Goal: Information Seeking & Learning: Learn about a topic

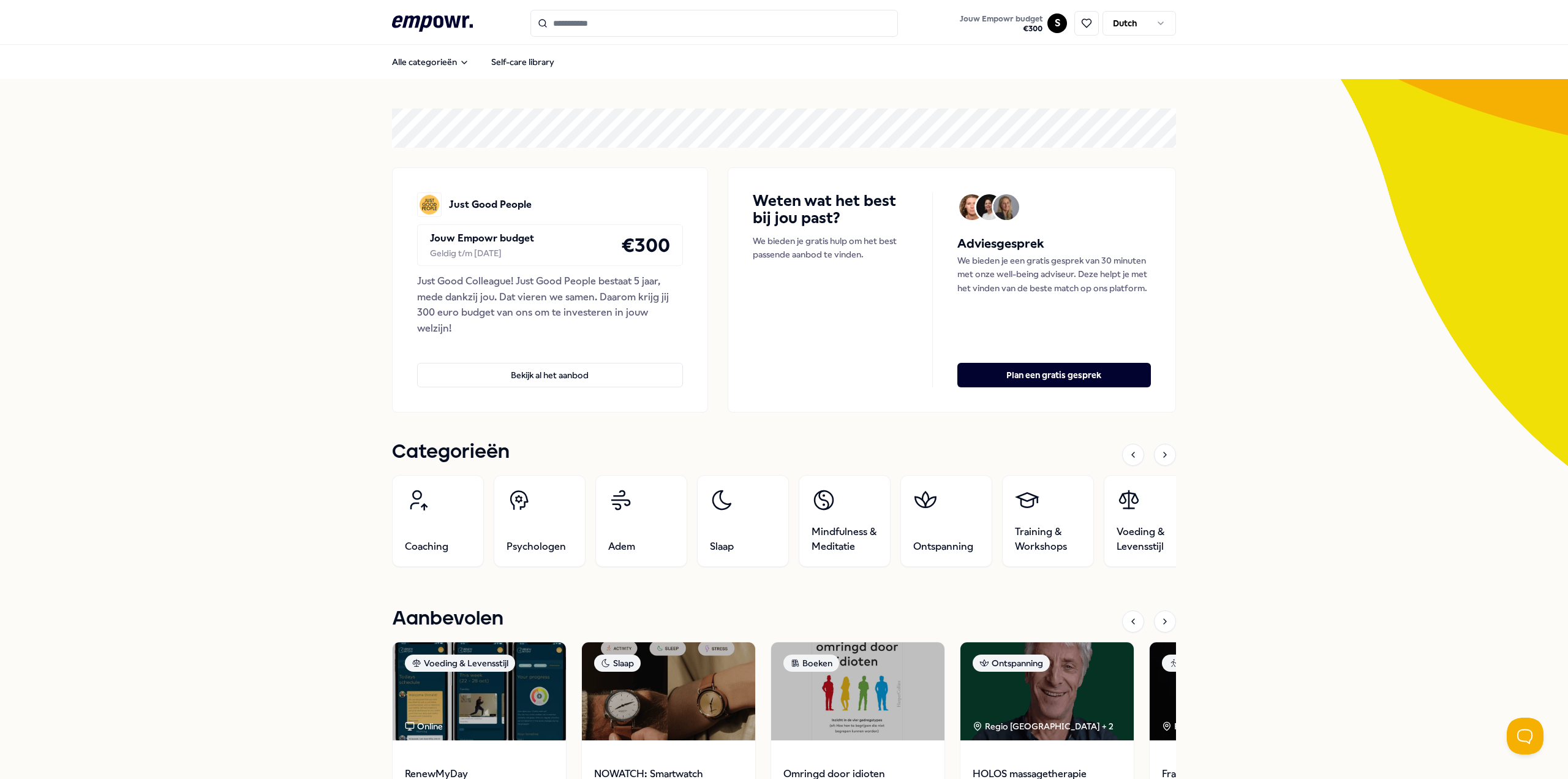
click at [522, 75] on div "Alle categorieën Self-care library" at bounding box center [784, 61] width 784 height 30
click at [522, 68] on link "Self-care library" at bounding box center [522, 62] width 83 height 25
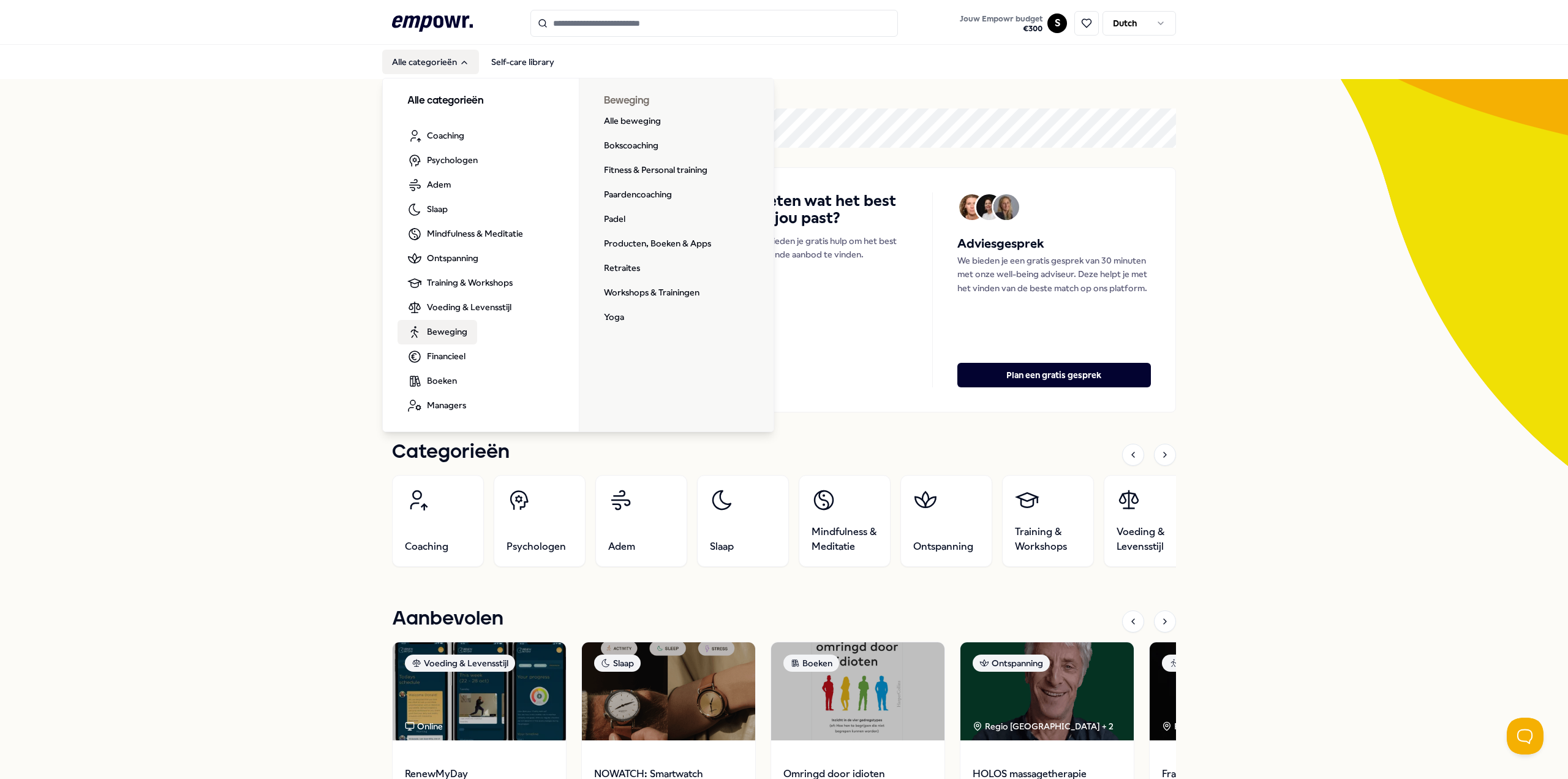
click at [435, 331] on span "Beweging" at bounding box center [447, 331] width 40 height 14
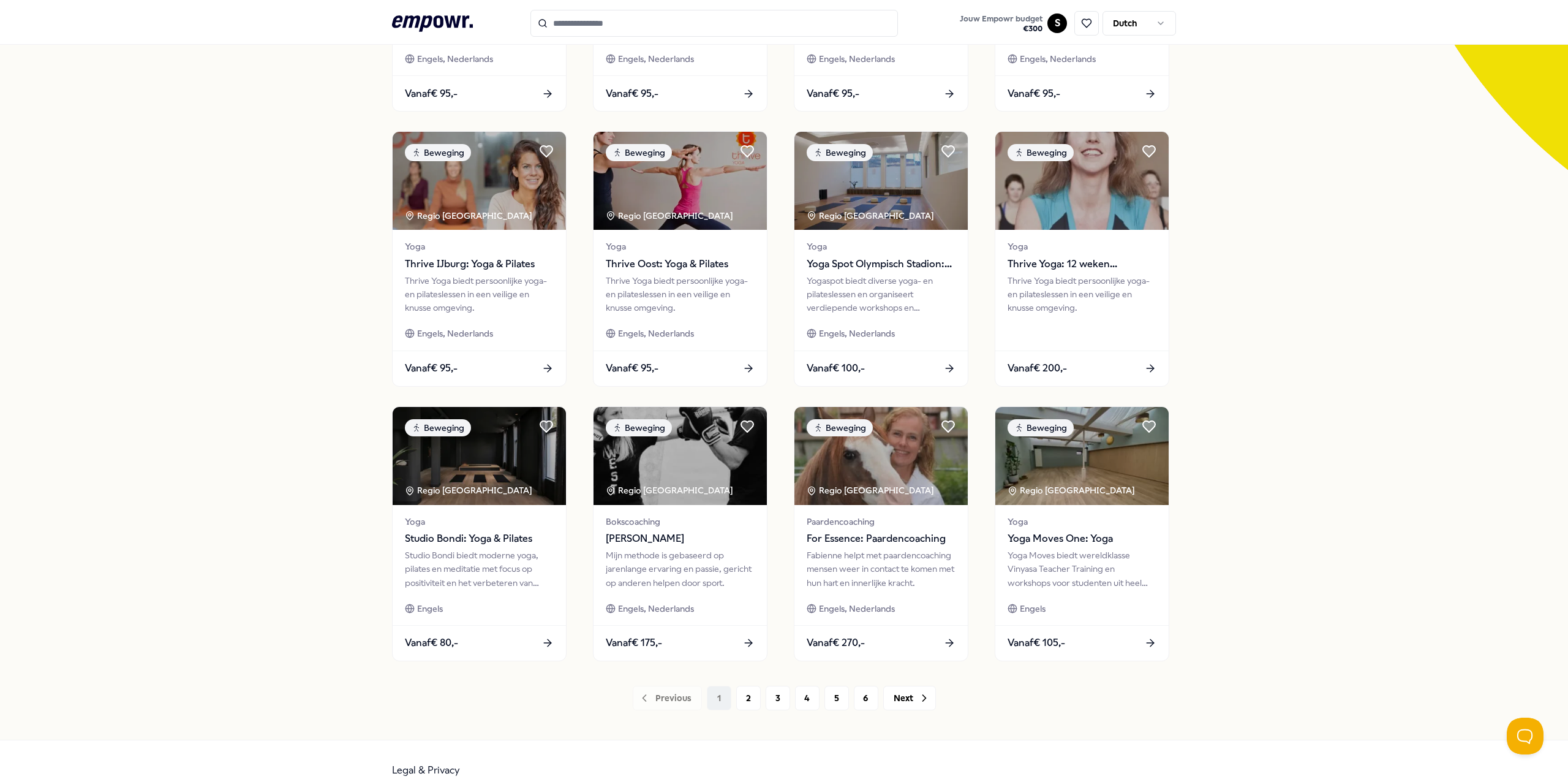
scroll to position [317, 0]
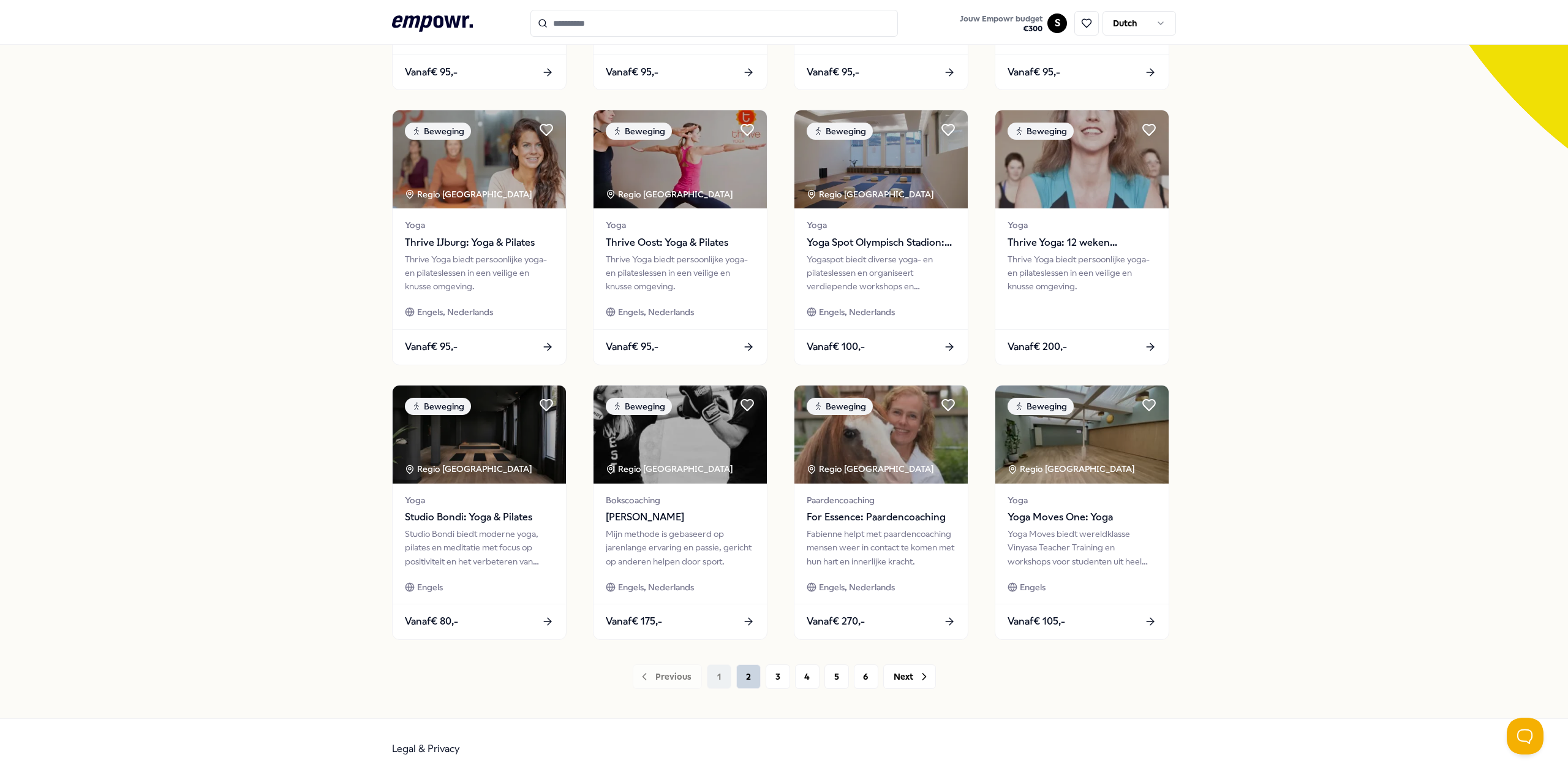
click at [739, 672] on button "2" at bounding box center [749, 677] width 24 height 25
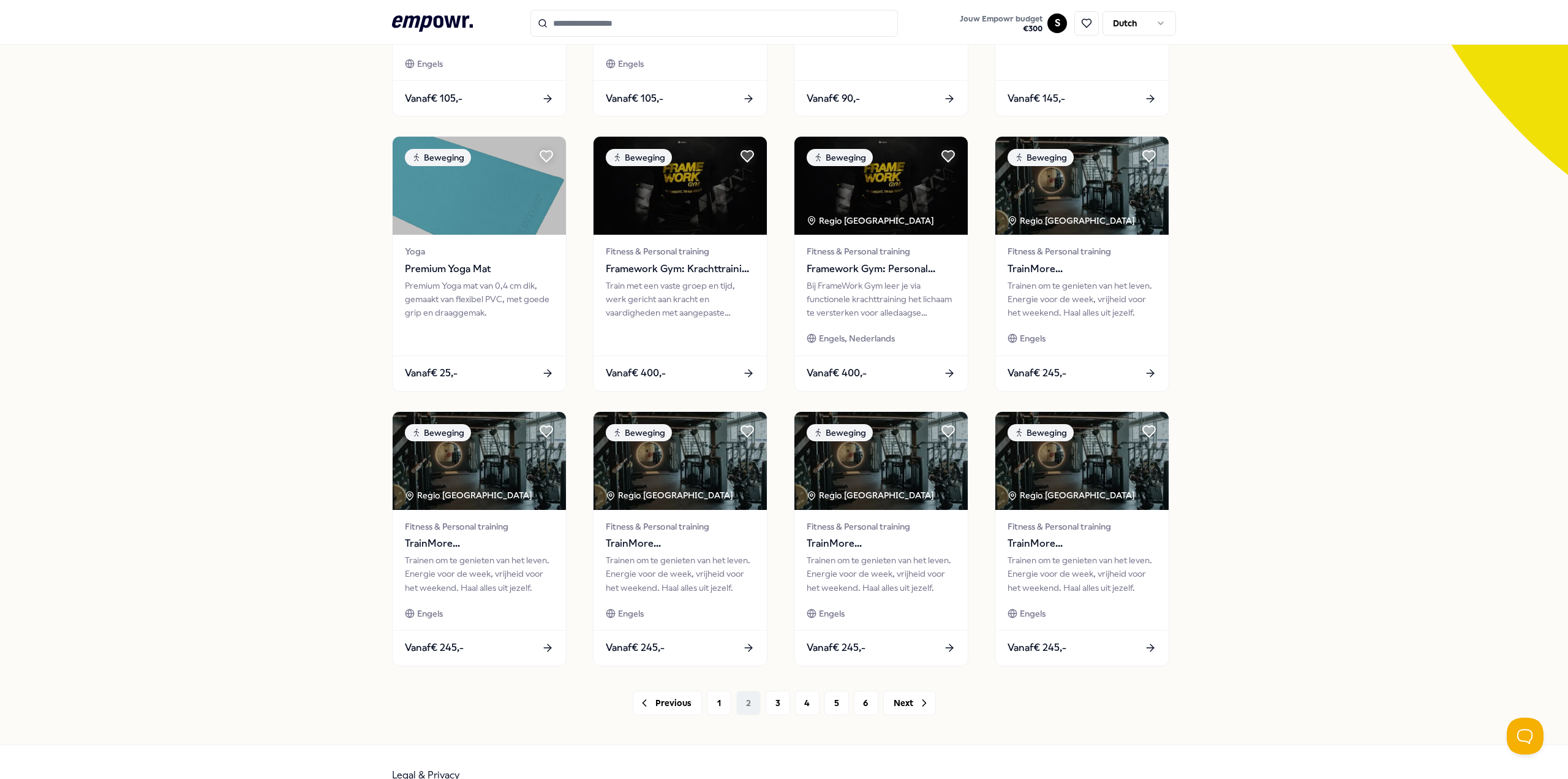
scroll to position [306, 0]
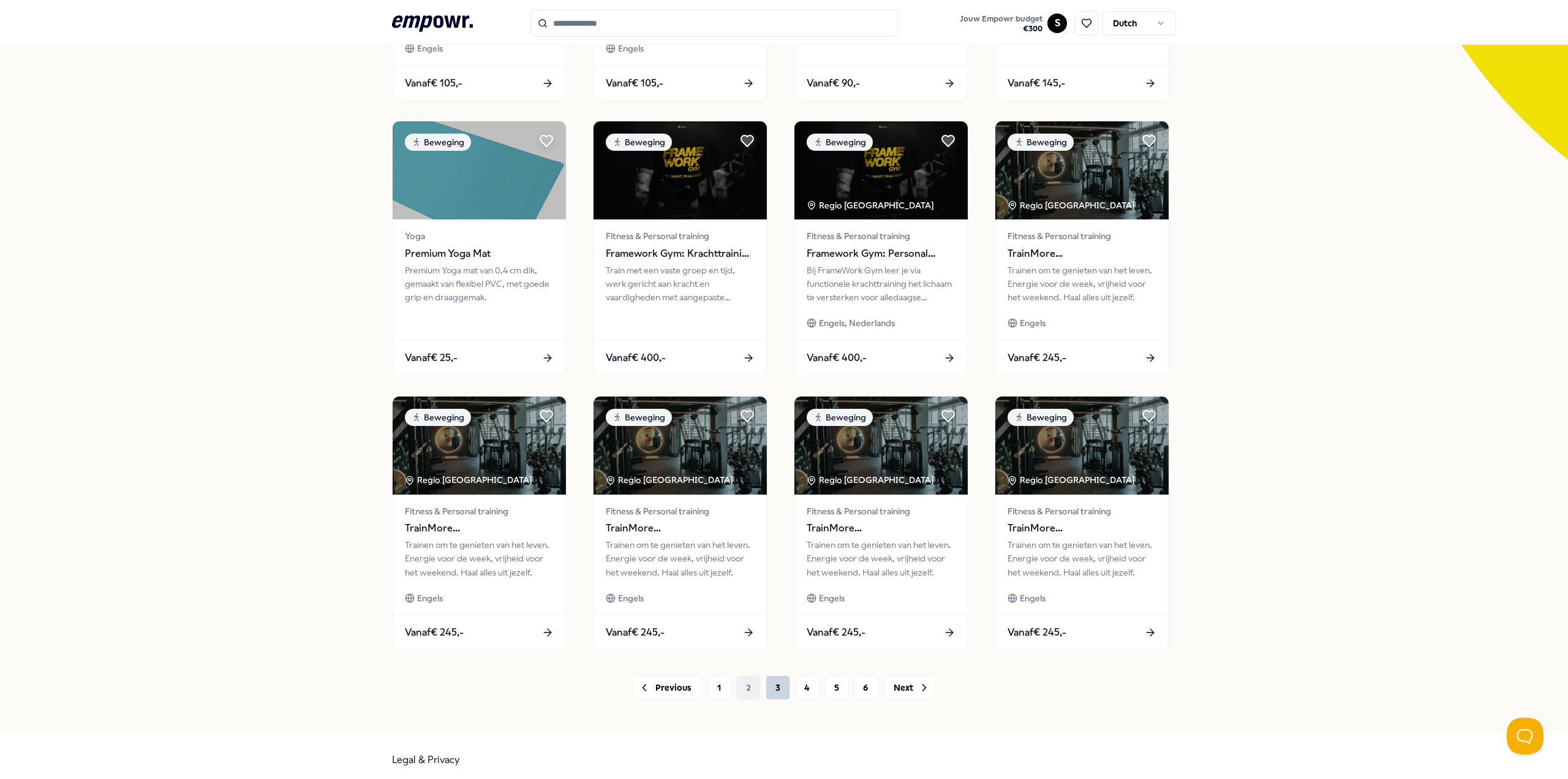
click at [775, 690] on button "3" at bounding box center [778, 687] width 24 height 25
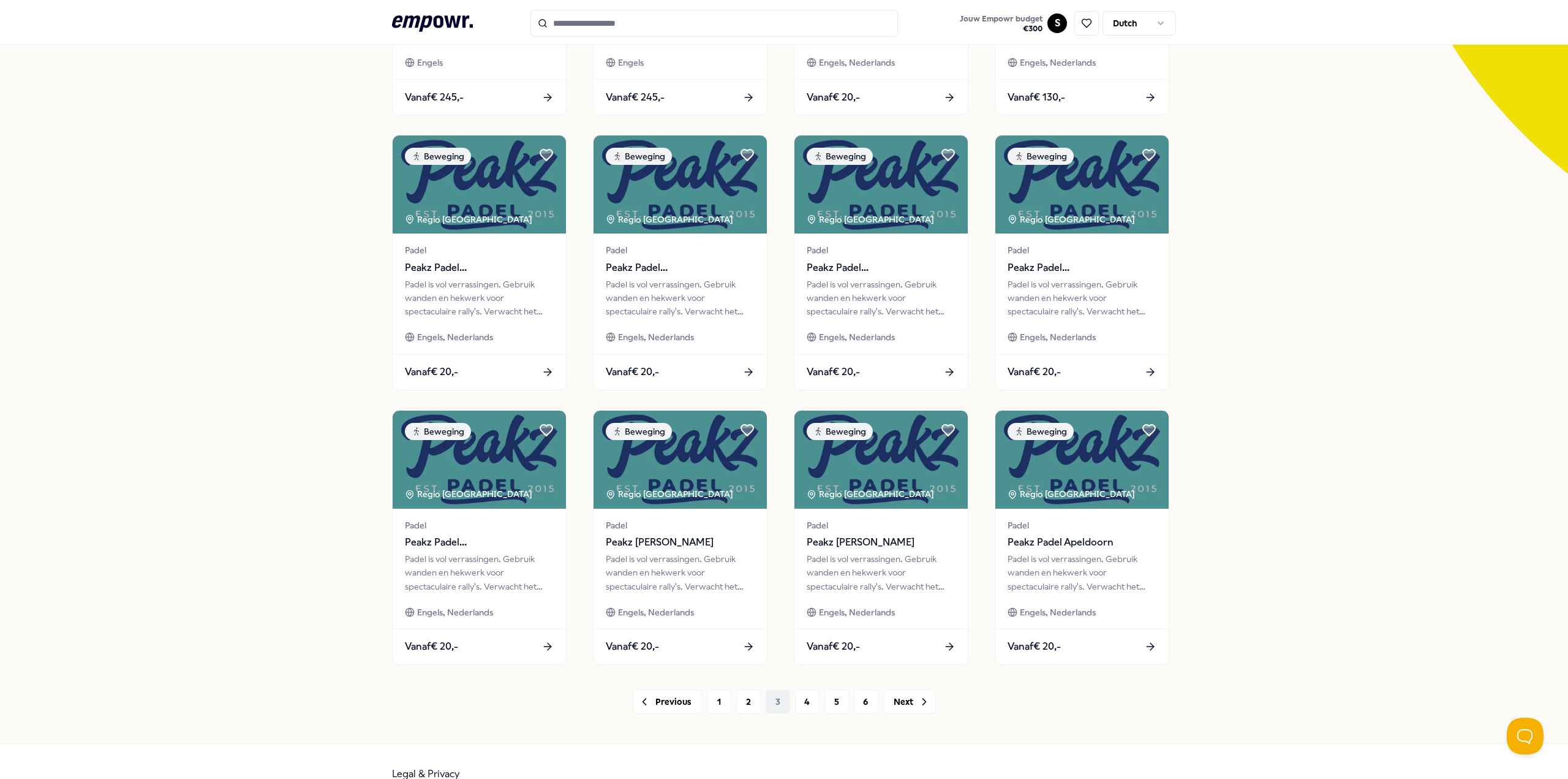
scroll to position [306, 0]
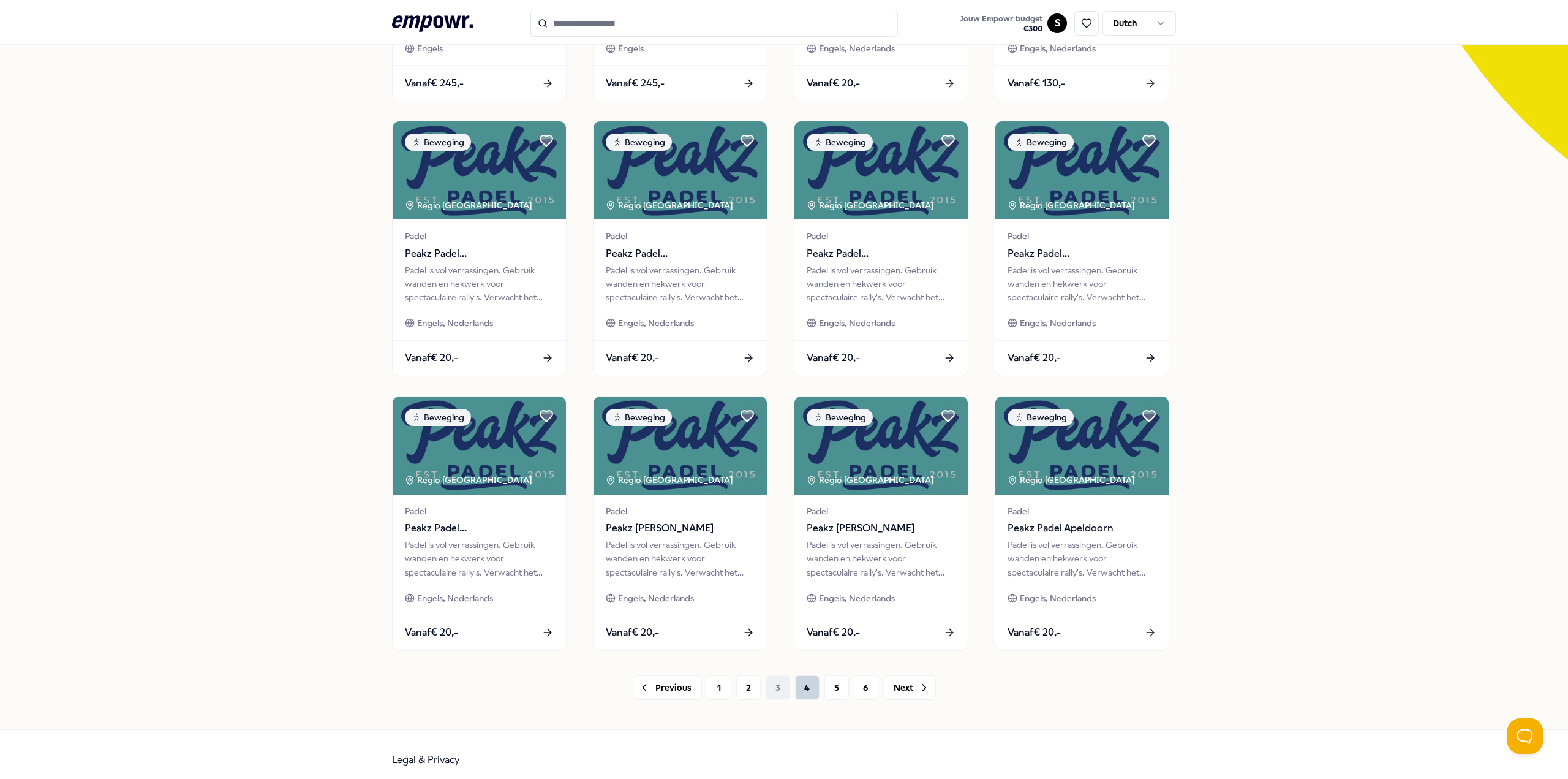
click at [798, 690] on button "4" at bounding box center [807, 687] width 24 height 25
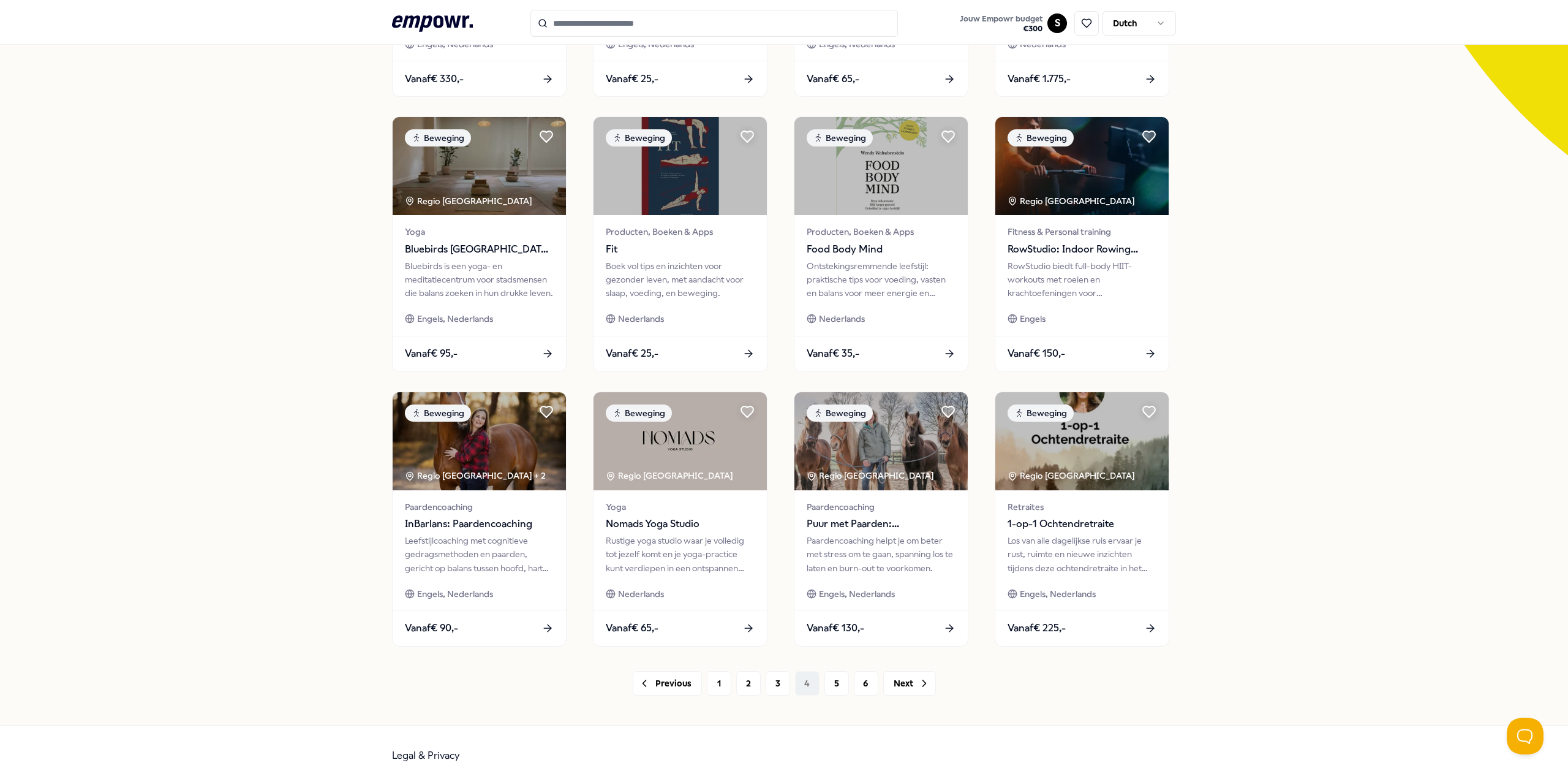
scroll to position [317, 0]
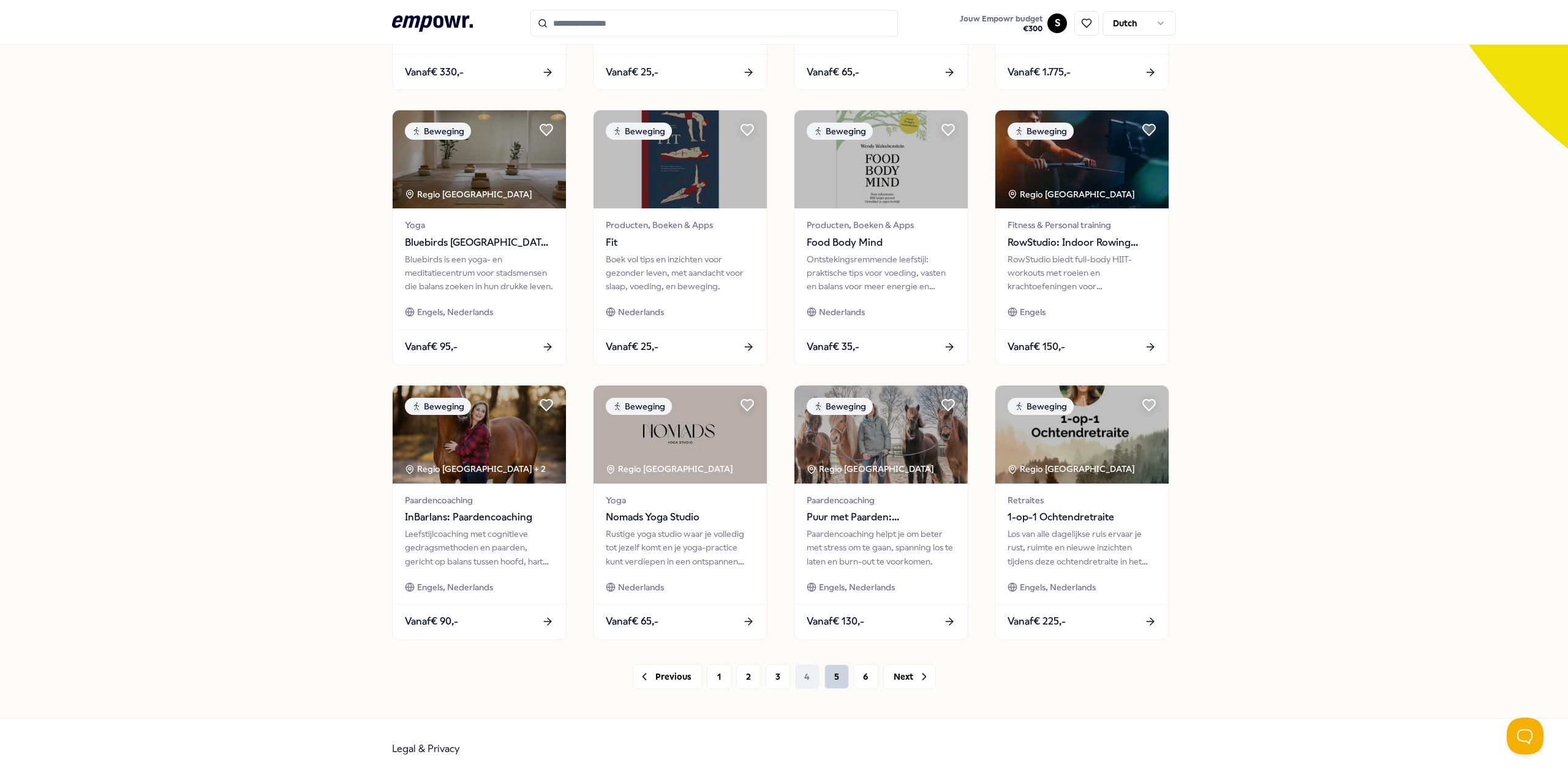
click at [829, 677] on button "5" at bounding box center [837, 677] width 24 height 25
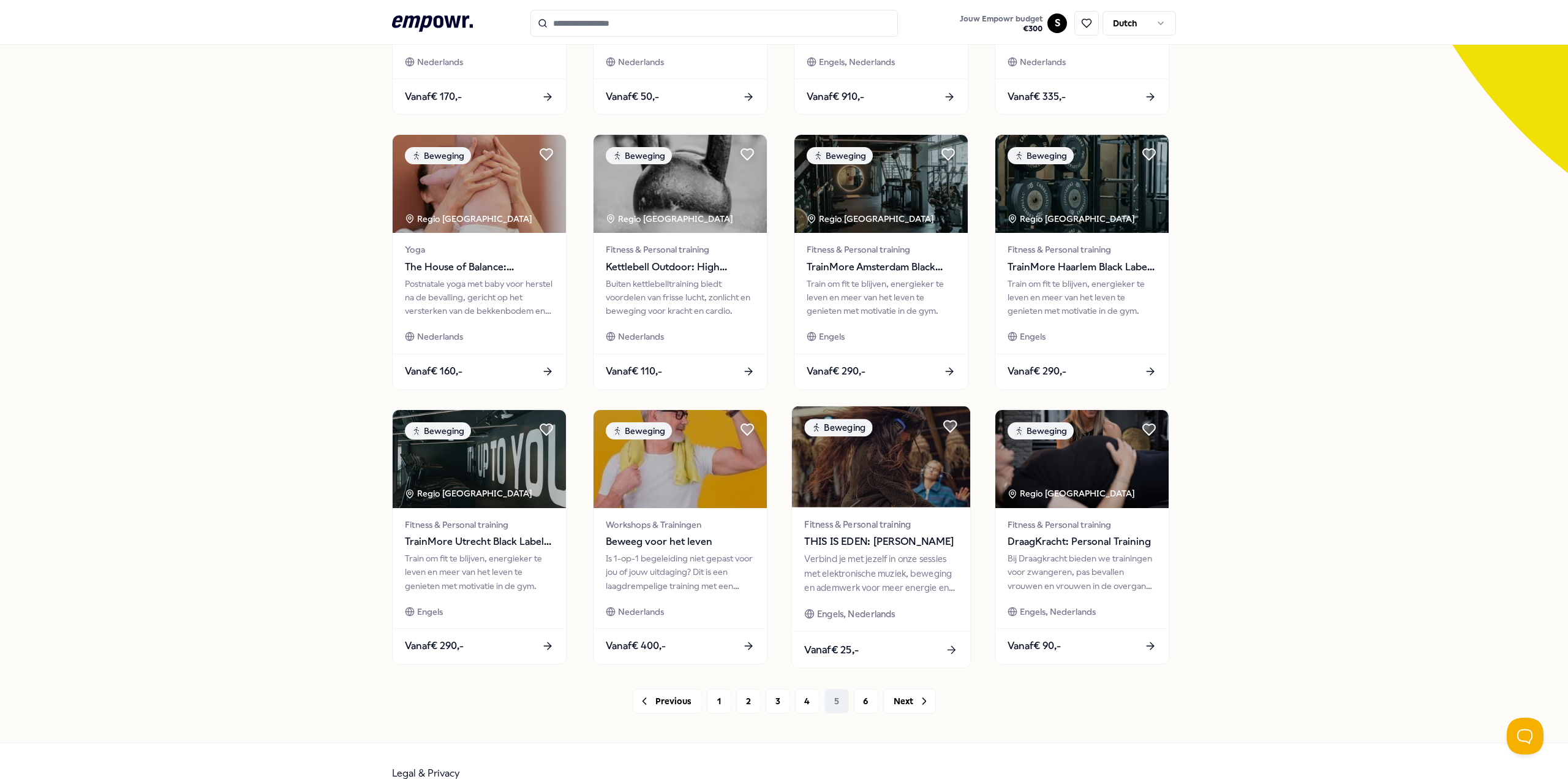
scroll to position [306, 0]
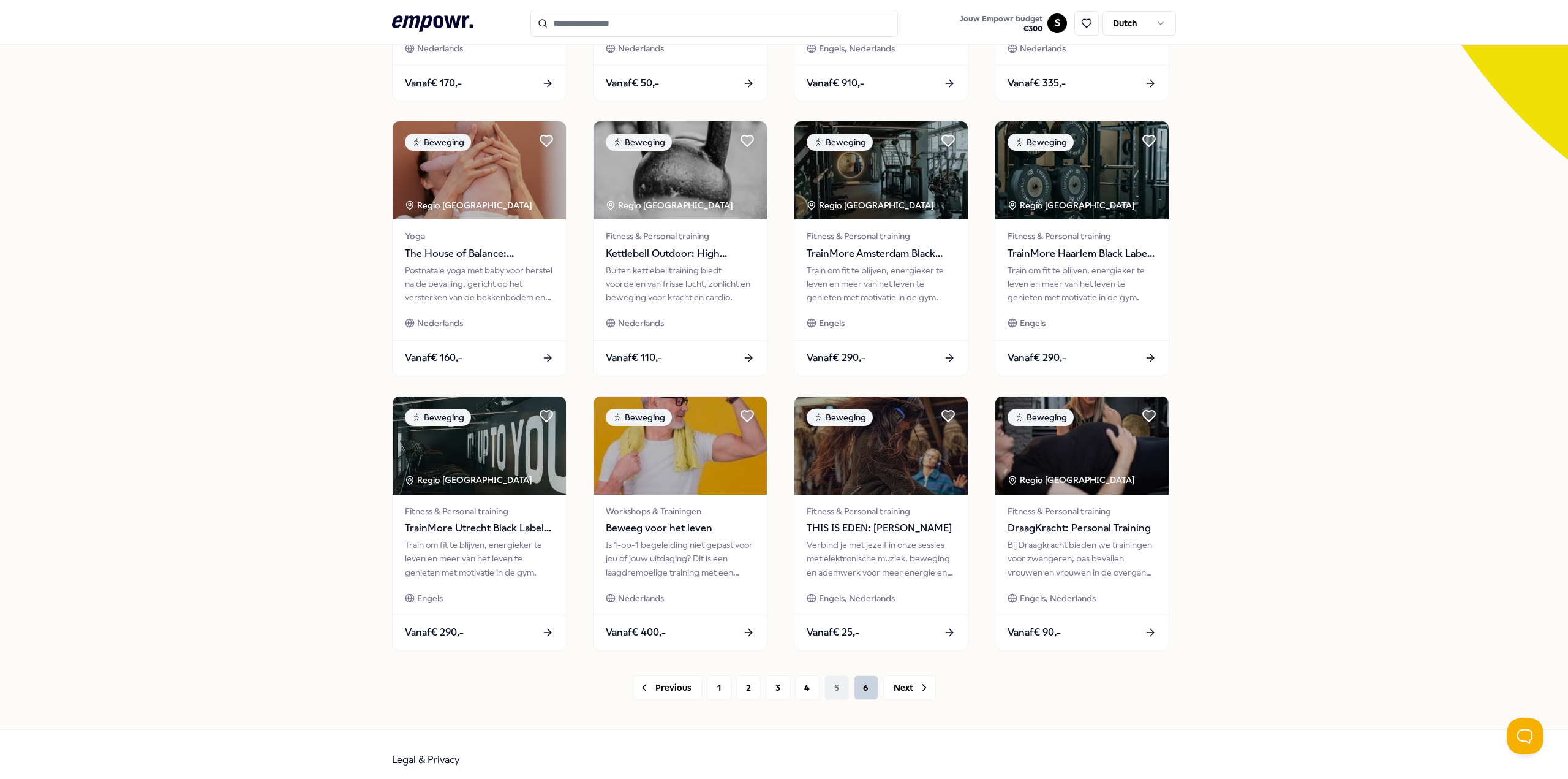
click at [861, 687] on button "6" at bounding box center [866, 687] width 24 height 25
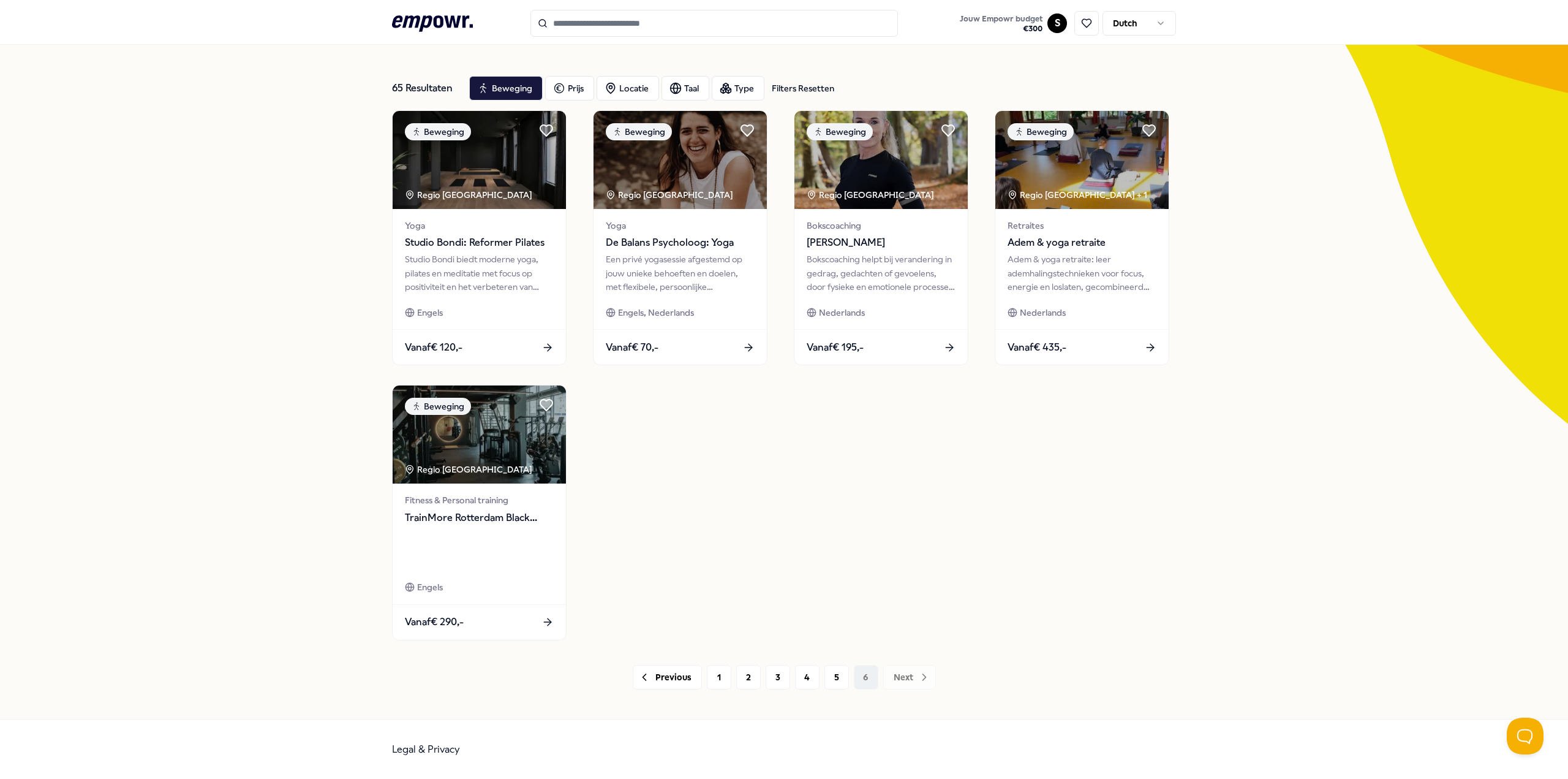
click at [909, 672] on div "Previous 1 2 3 4 5 6 Next" at bounding box center [784, 677] width 784 height 25
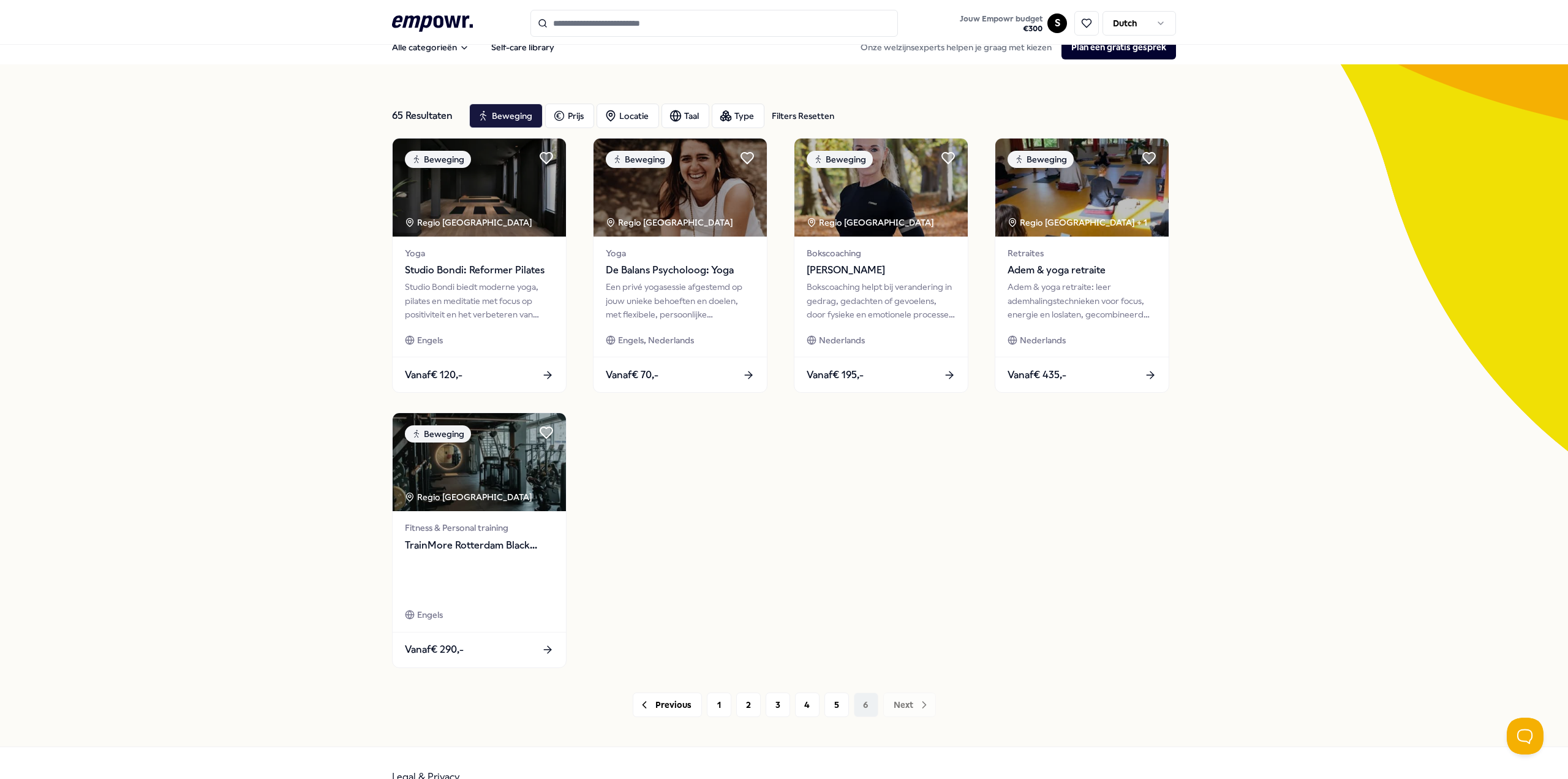
scroll to position [0, 0]
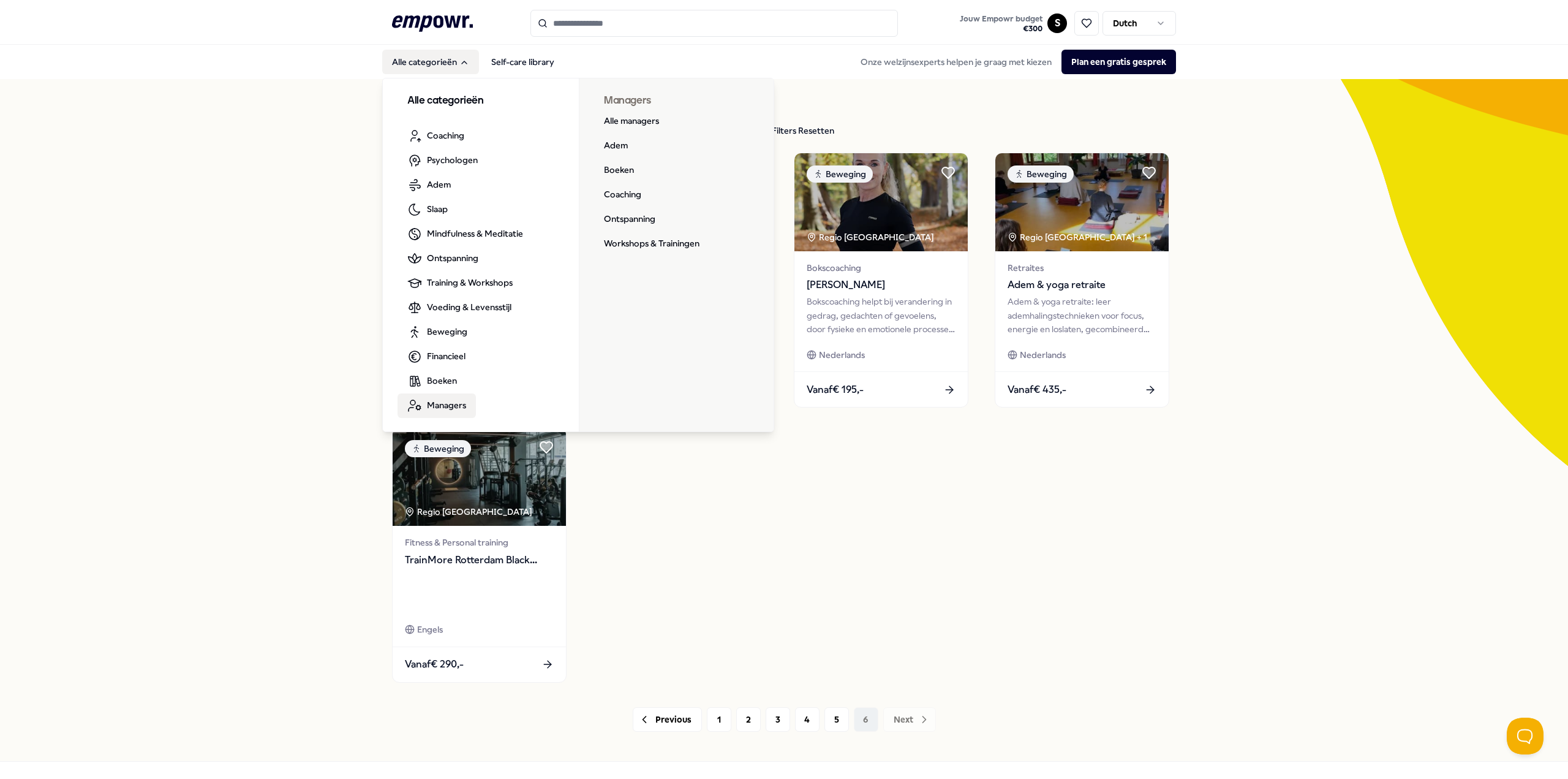
click at [438, 404] on span "Managers" at bounding box center [447, 405] width 39 height 14
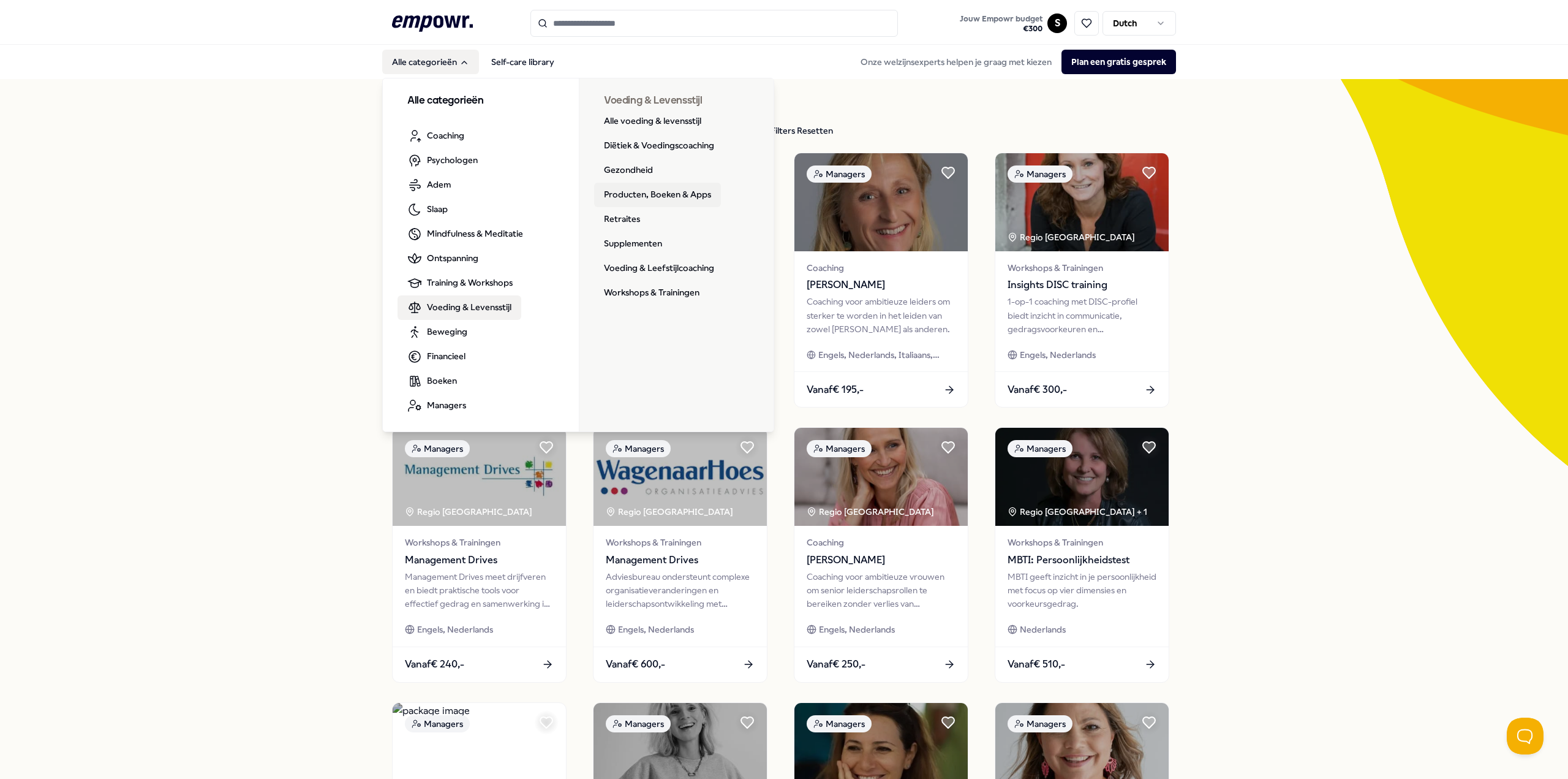
click at [643, 195] on link "Producten, Boeken & Apps" at bounding box center [658, 195] width 127 height 25
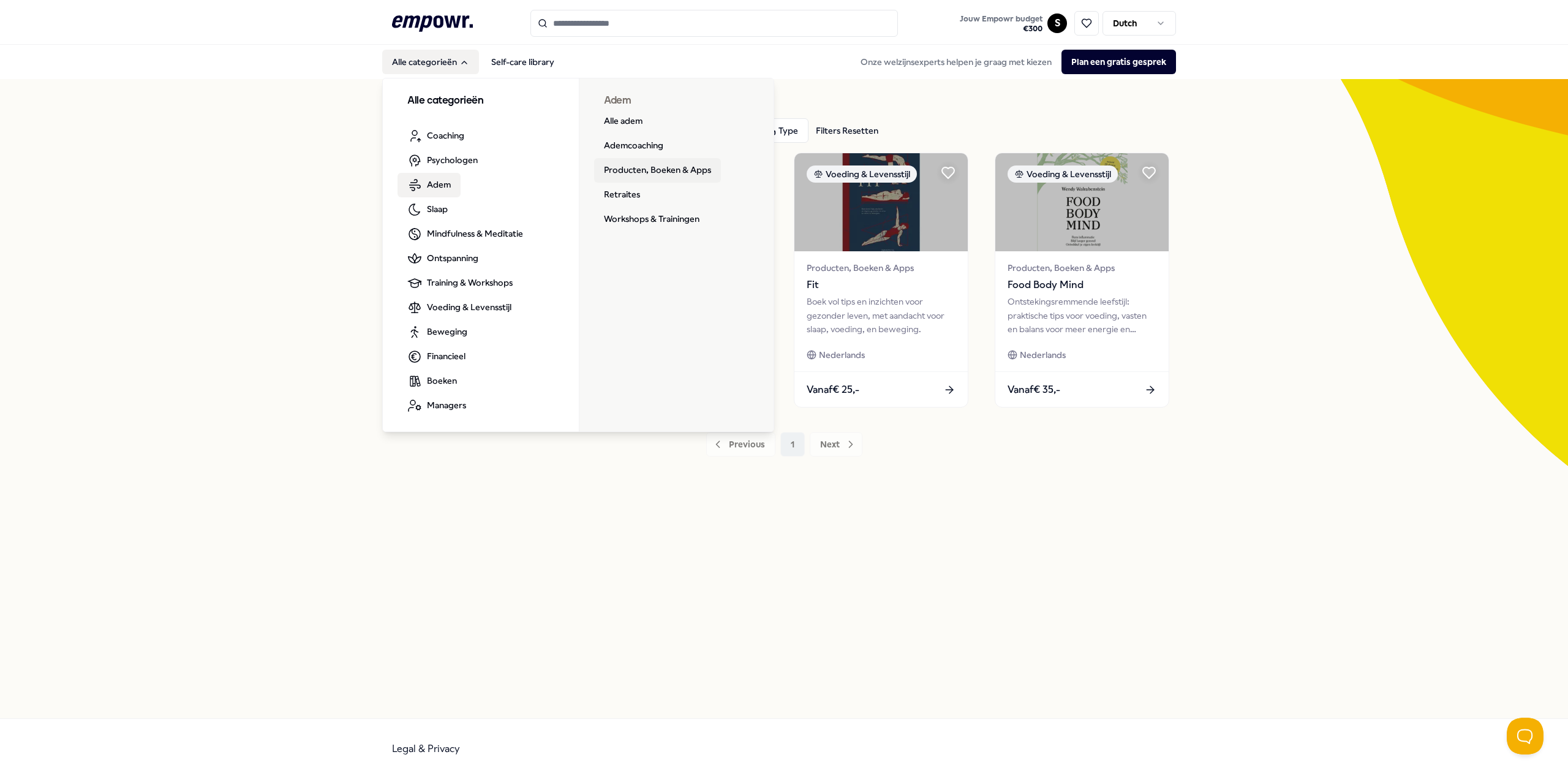
click at [606, 173] on link "Producten, Boeken & Apps" at bounding box center [658, 170] width 127 height 25
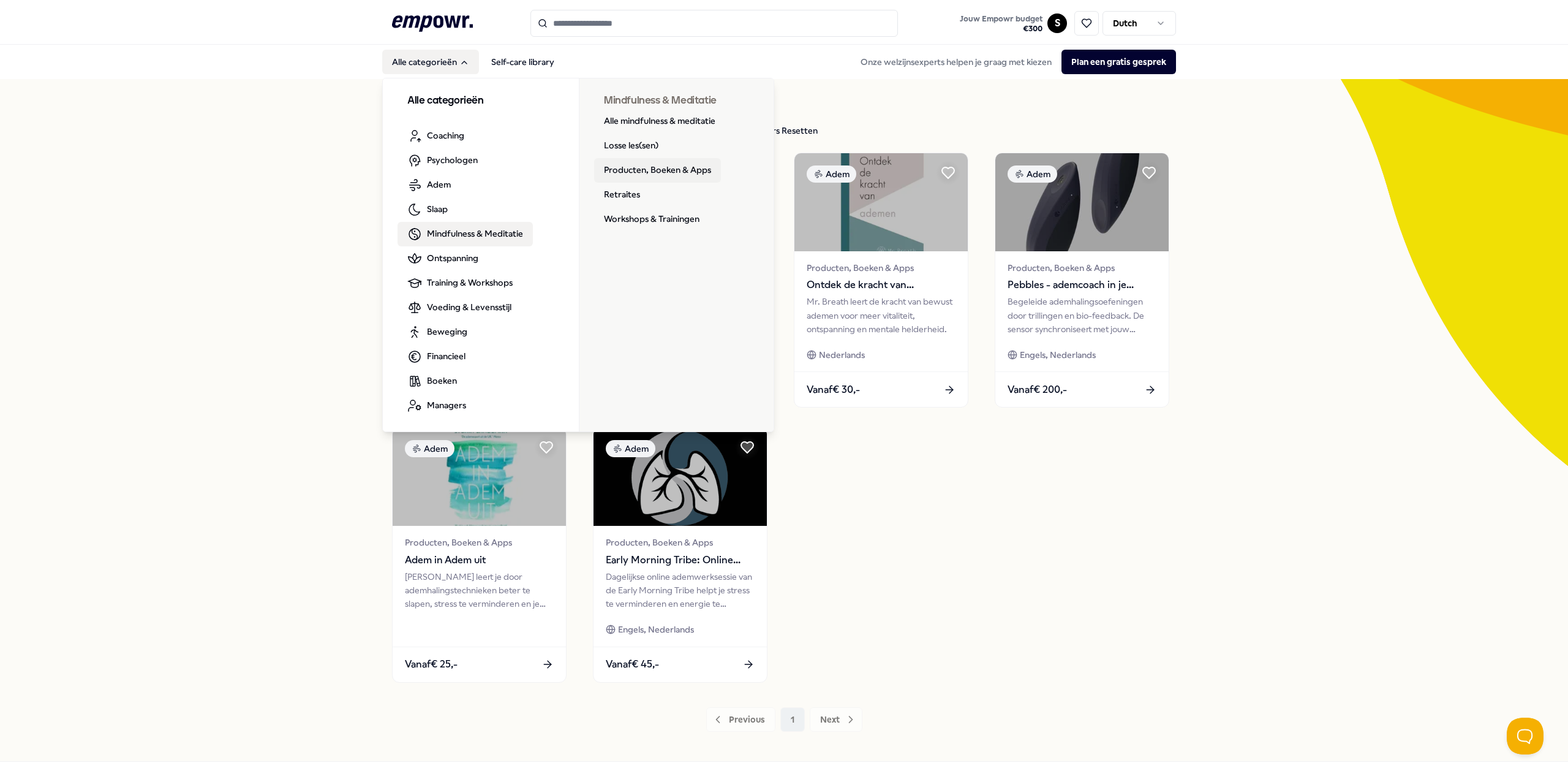
click at [656, 166] on link "Producten, Boeken & Apps" at bounding box center [658, 170] width 127 height 25
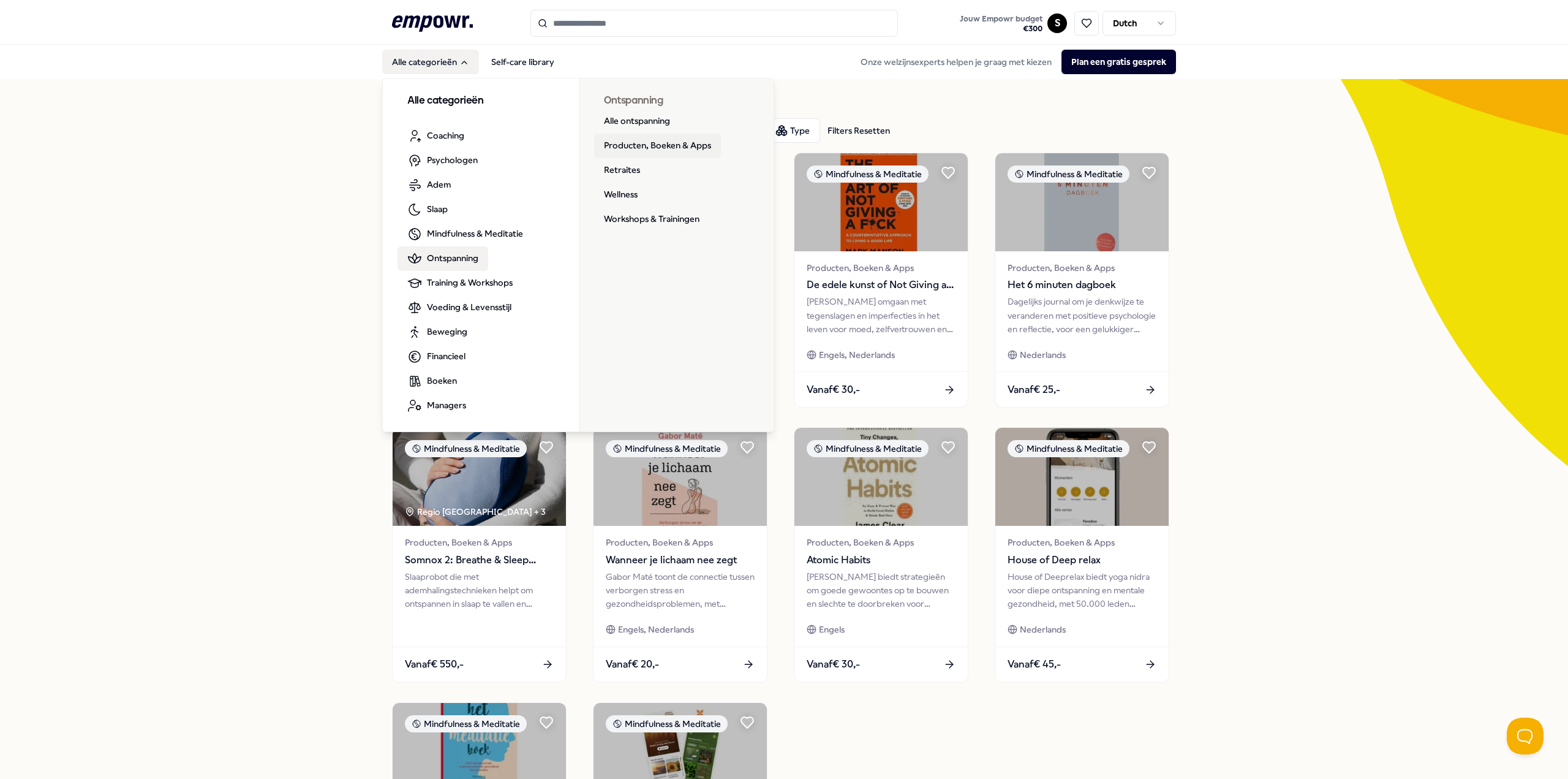
click at [646, 144] on link "Producten, Boeken & Apps" at bounding box center [658, 146] width 127 height 25
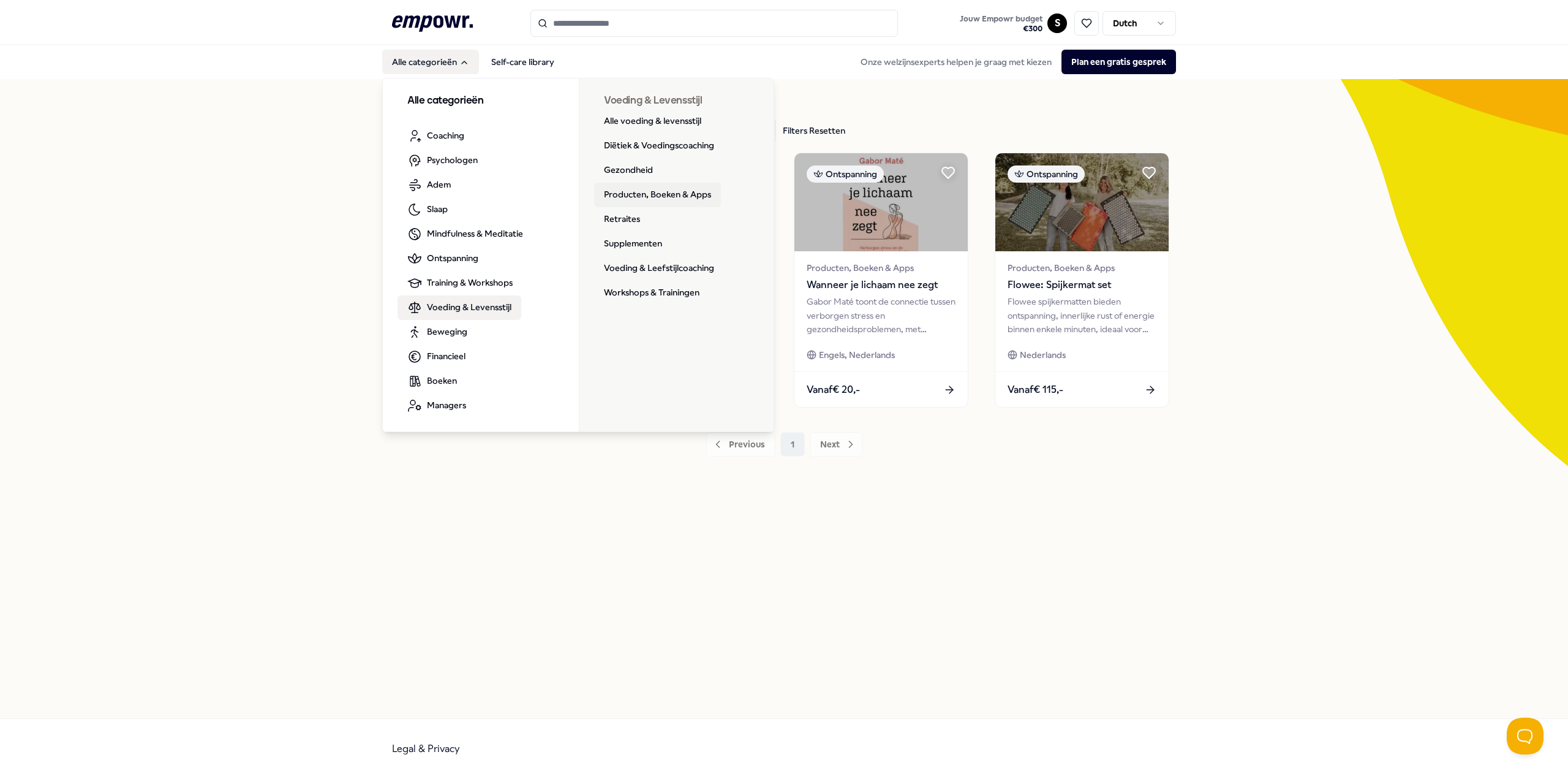
click at [667, 194] on link "Producten, Boeken & Apps" at bounding box center [658, 195] width 127 height 25
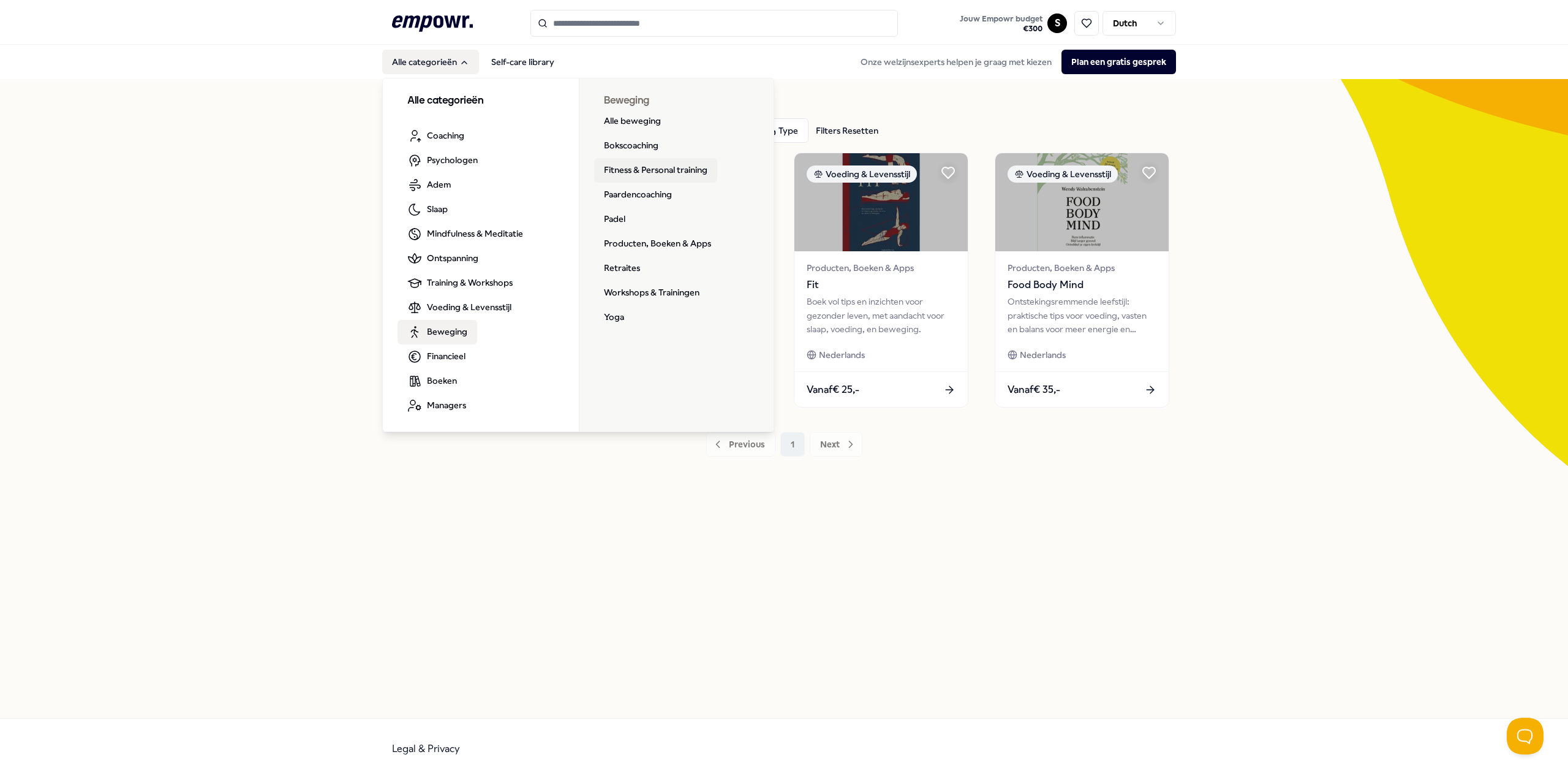
click at [648, 173] on link "Fitness & Personal training" at bounding box center [656, 170] width 123 height 25
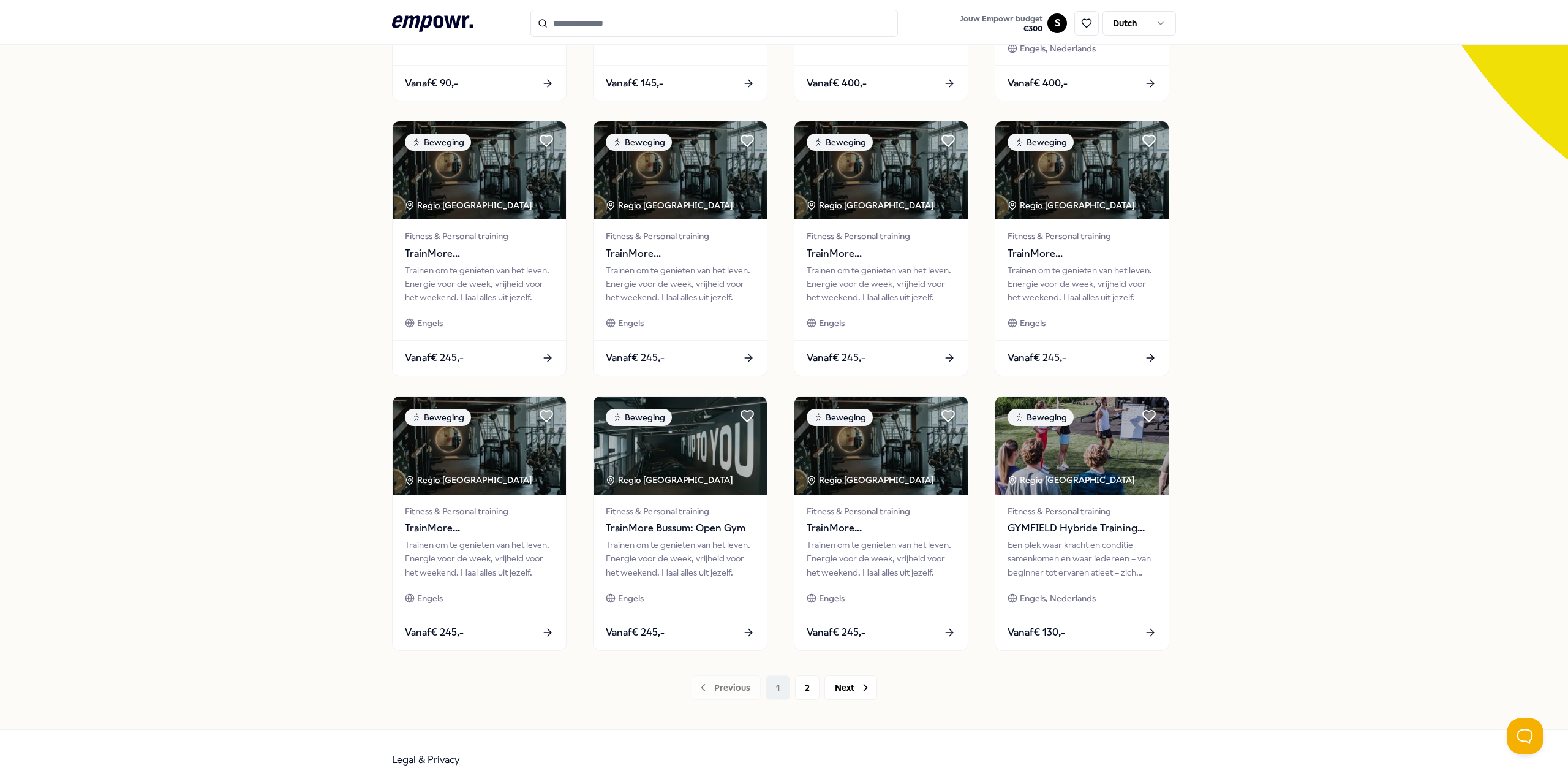
scroll to position [317, 0]
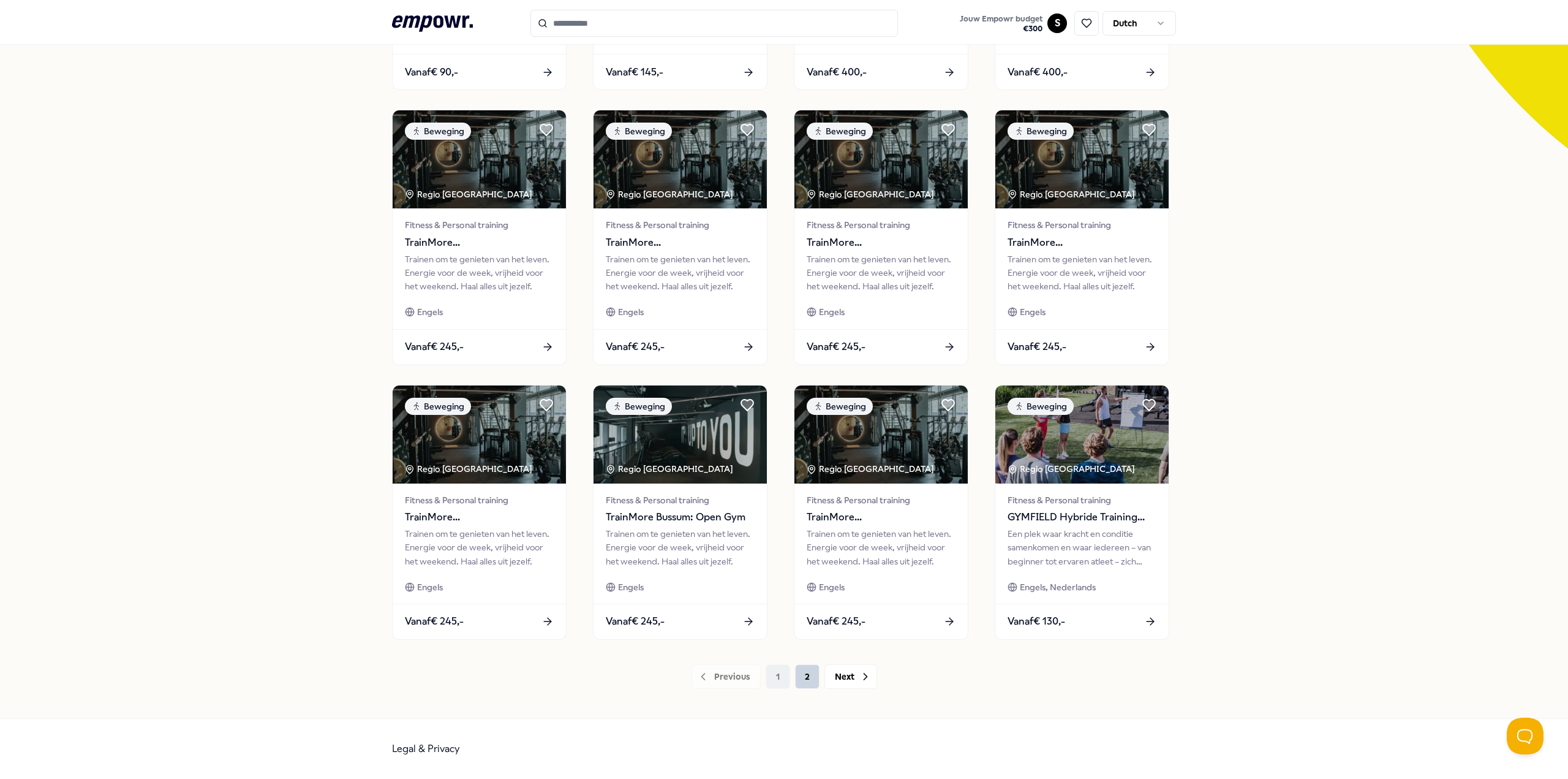
click at [807, 678] on button "2" at bounding box center [807, 677] width 24 height 25
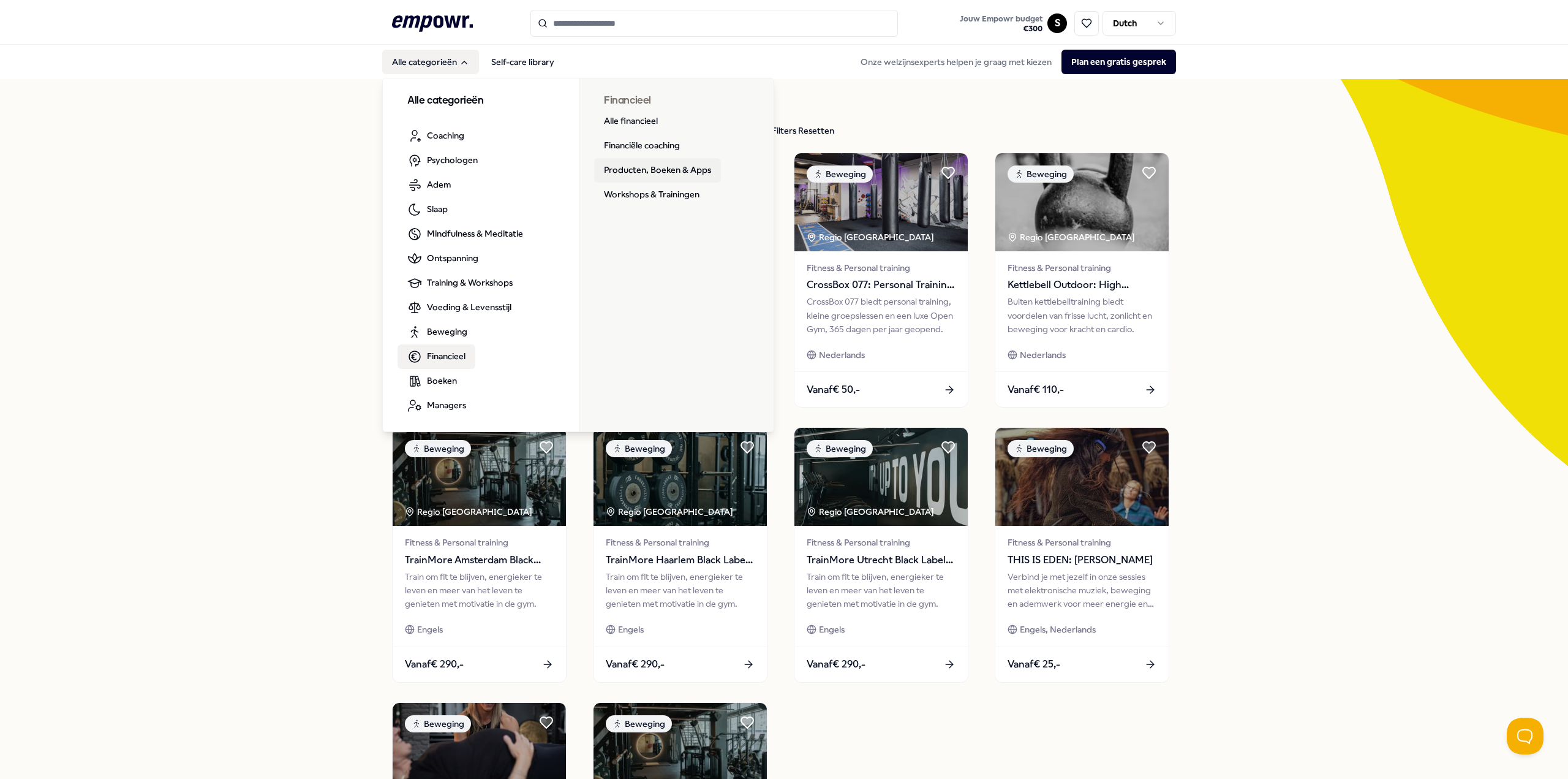
click at [669, 172] on link "Producten, Boeken & Apps" at bounding box center [658, 170] width 127 height 25
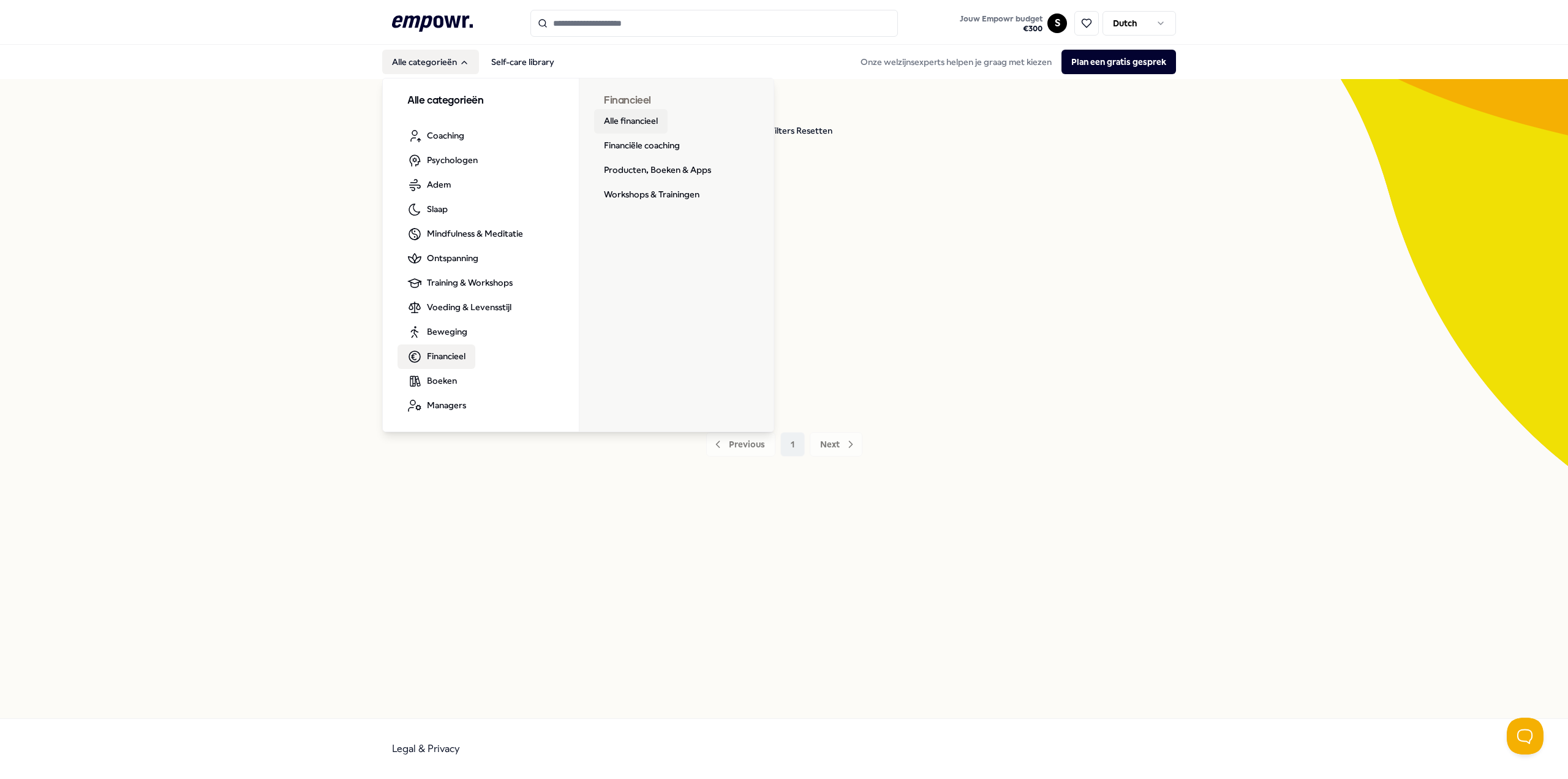
click at [644, 123] on link "Alle financieel" at bounding box center [631, 121] width 74 height 25
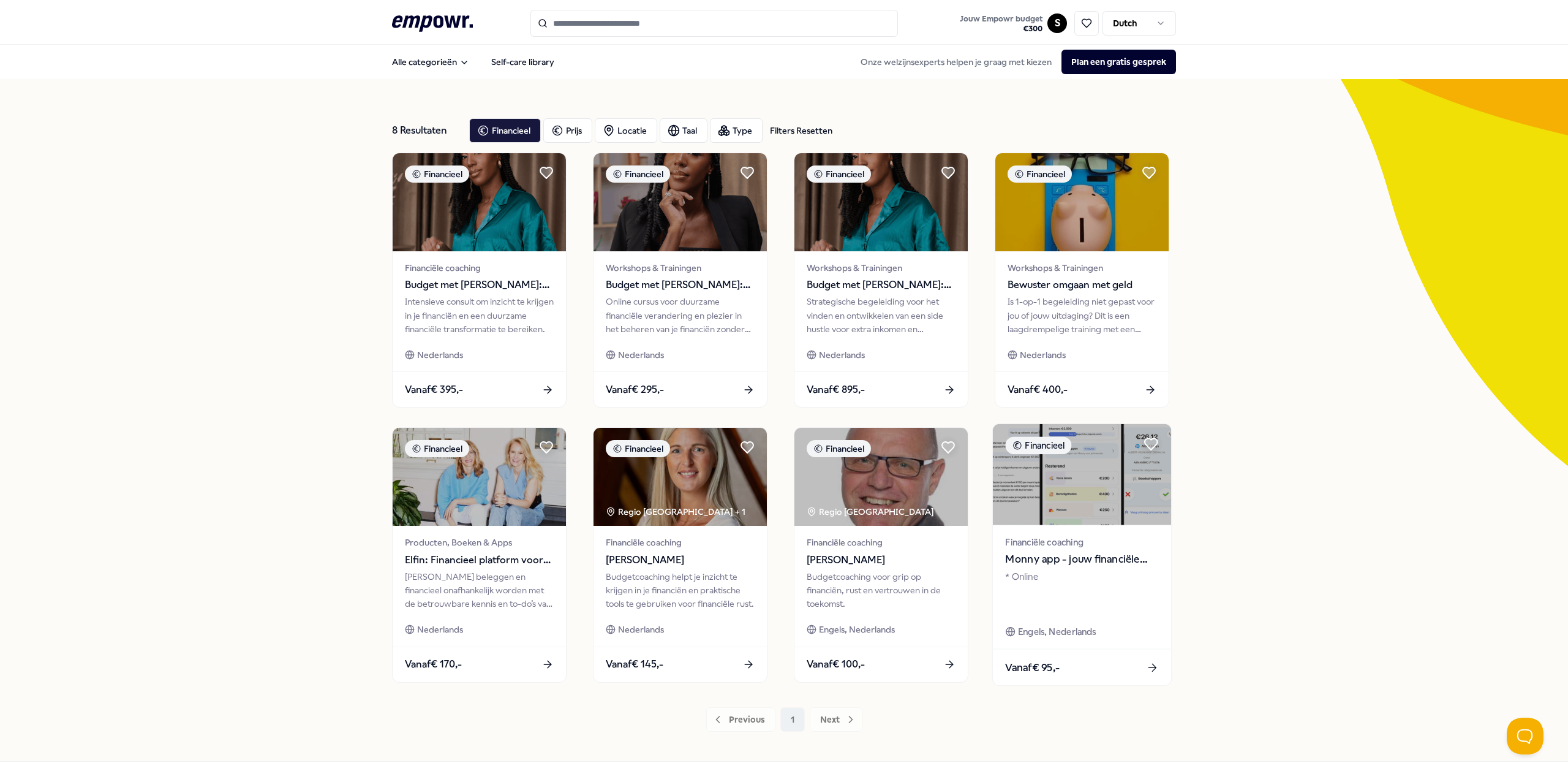
click at [1146, 609] on div "* Online" at bounding box center [1082, 591] width 153 height 43
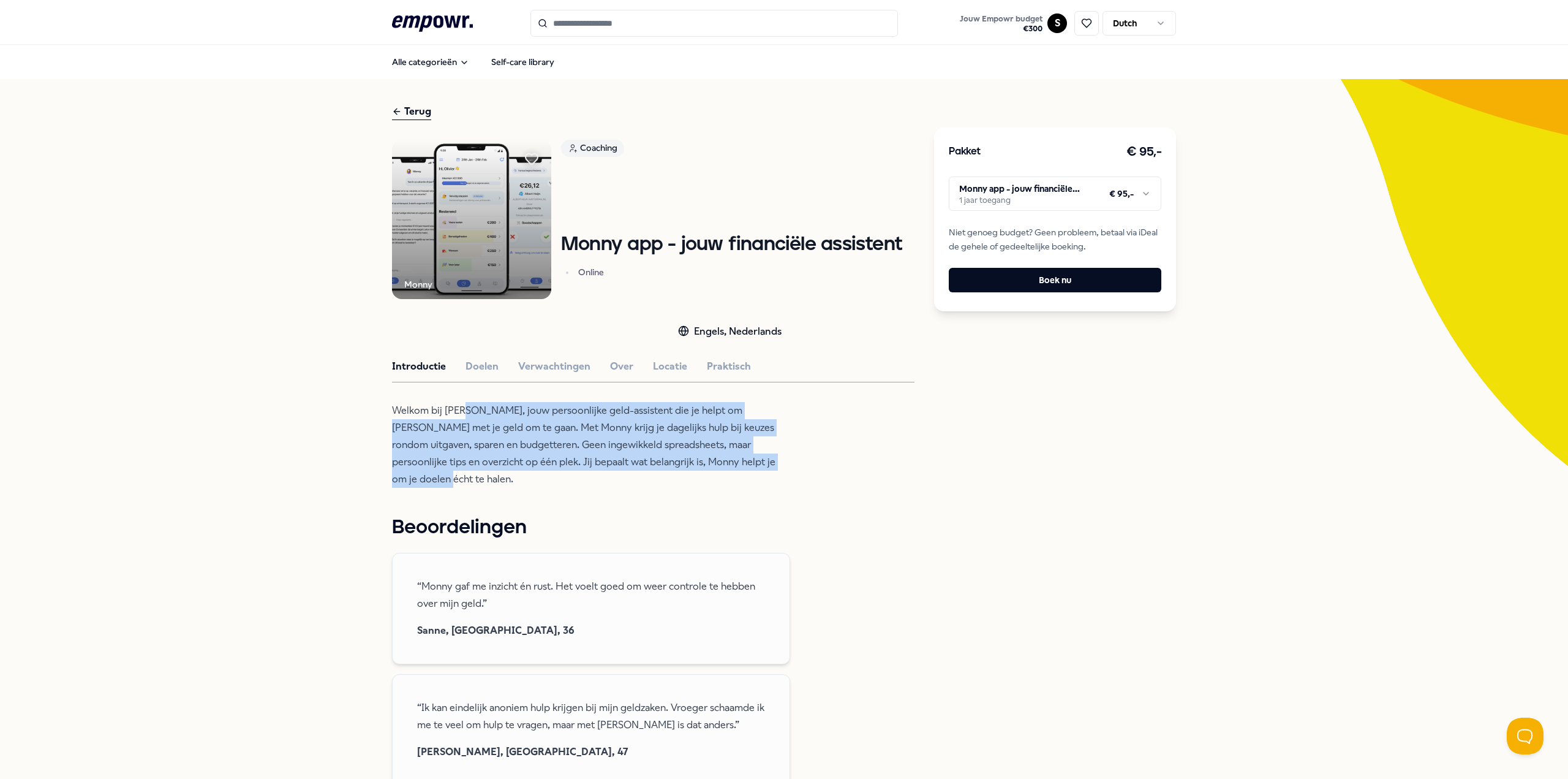
drag, startPoint x: 468, startPoint y: 411, endPoint x: 736, endPoint y: 463, distance: 273.0
click at [736, 463] on p "Welkom bij Monny, jouw persoonlijke geld-assistent die je helpt om slimmer met …" at bounding box center [591, 445] width 398 height 86
drag, startPoint x: 758, startPoint y: 463, endPoint x: 350, endPoint y: 401, distance: 412.7
click at [350, 401] on div "Terug Monny Coaching Monny app - jouw financiële assistent Online Engels, Neder…" at bounding box center [784, 676] width 1568 height 1194
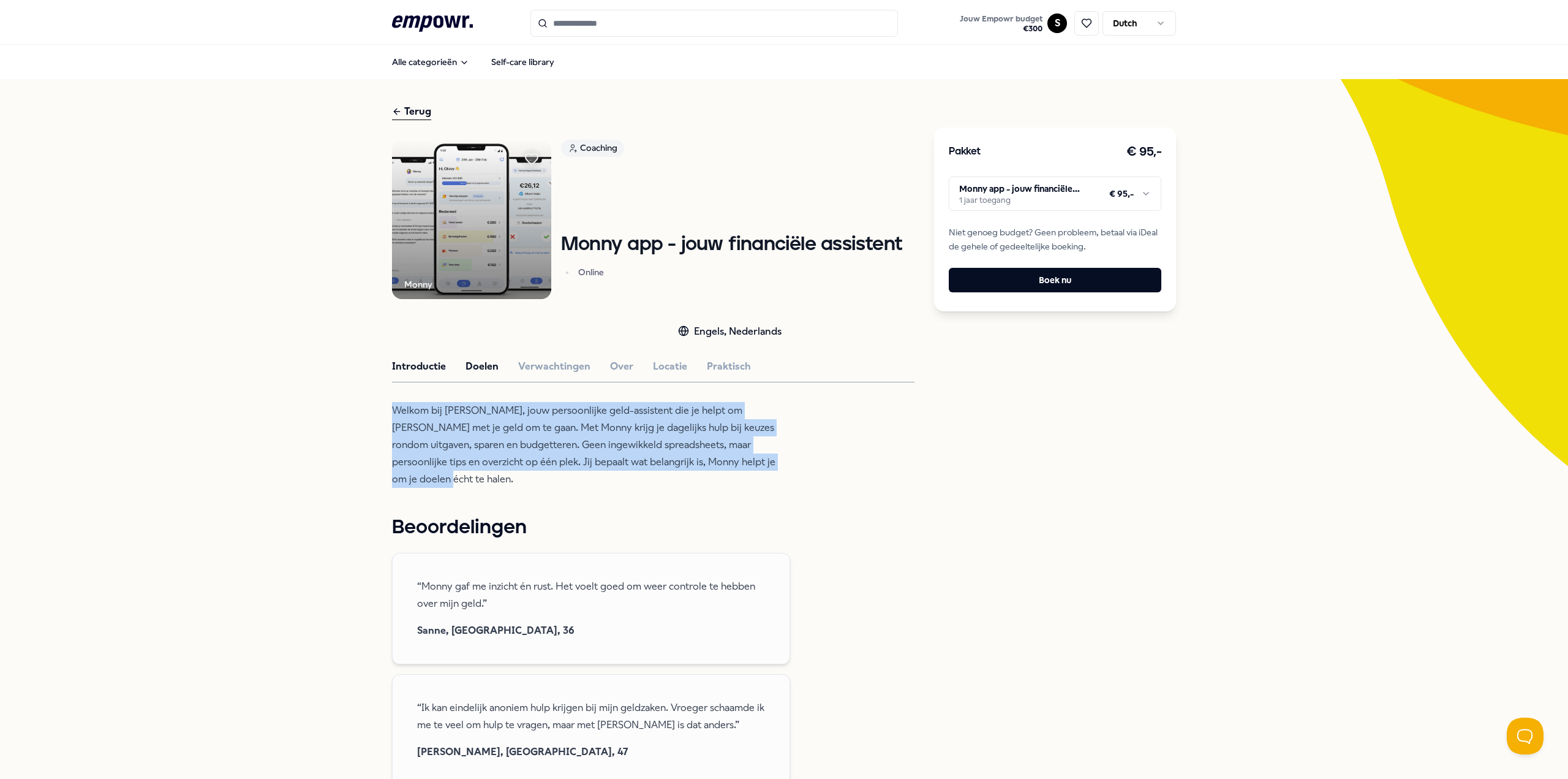
click at [475, 366] on button "Doelen" at bounding box center [482, 366] width 33 height 16
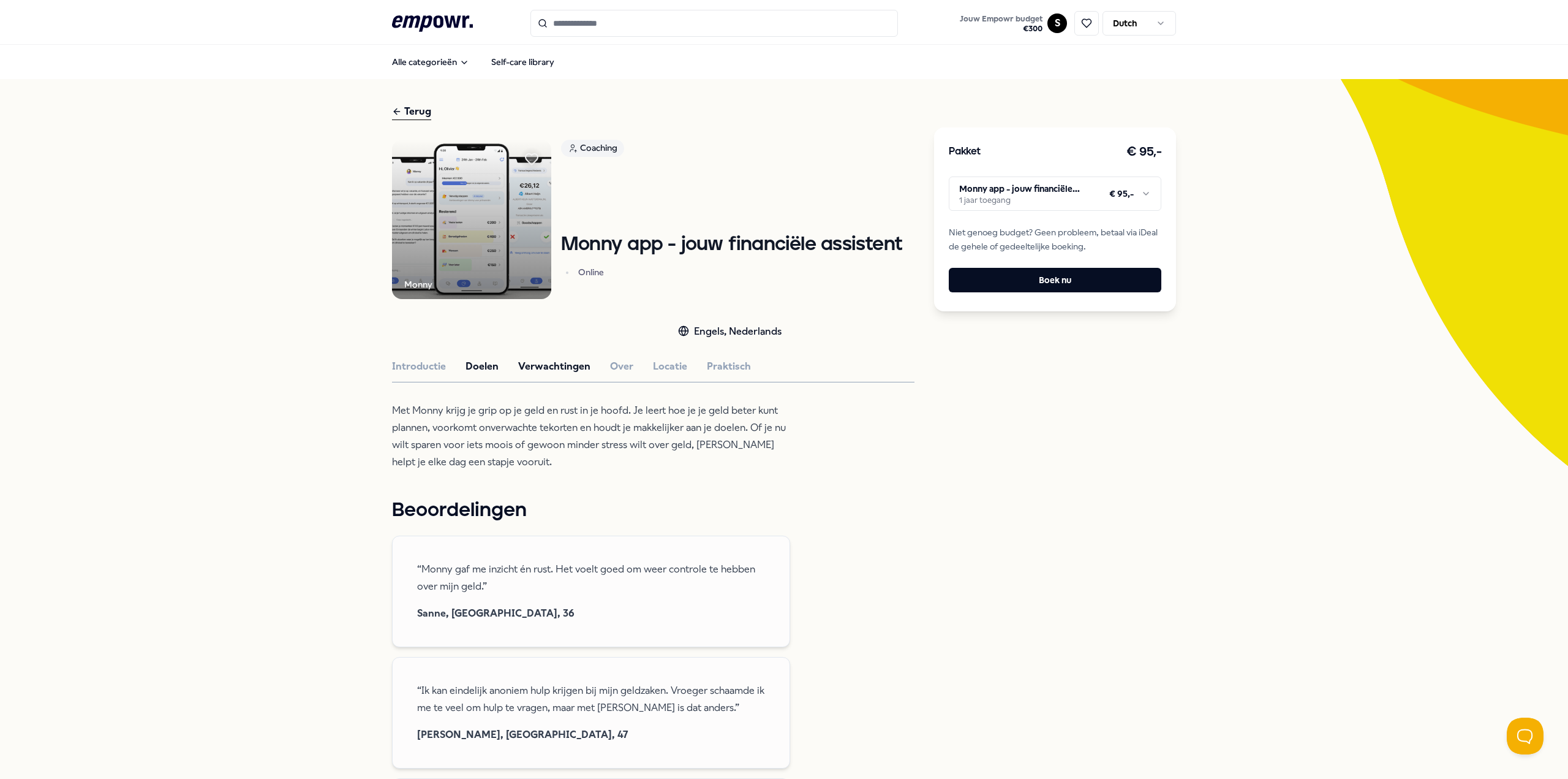
drag, startPoint x: 532, startPoint y: 363, endPoint x: 543, endPoint y: 365, distance: 11.2
click at [533, 363] on button "Verwachtingen" at bounding box center [554, 366] width 72 height 16
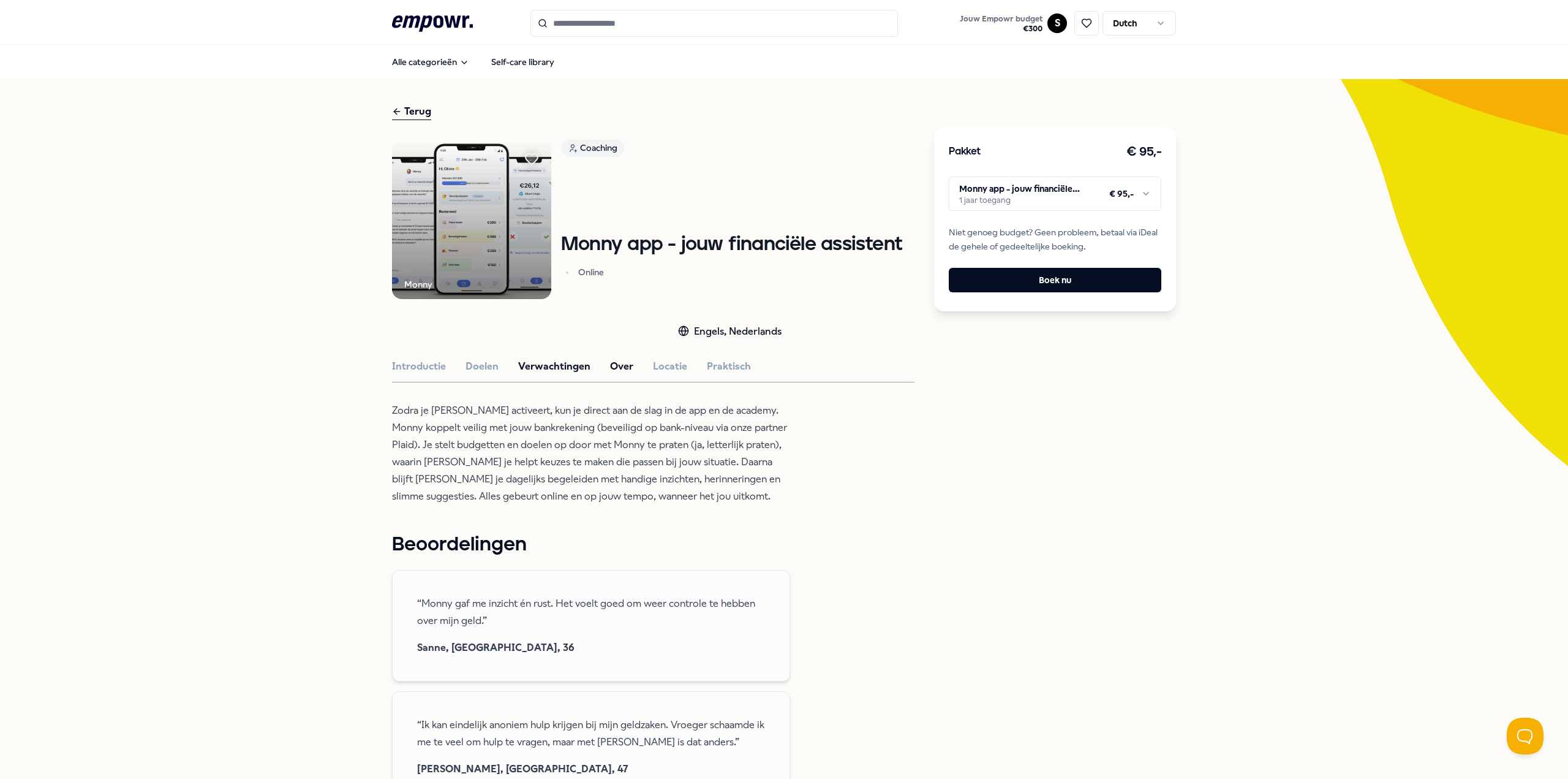
click at [624, 362] on button "Over" at bounding box center [622, 366] width 23 height 16
click at [664, 365] on button "Locatie" at bounding box center [670, 366] width 35 height 16
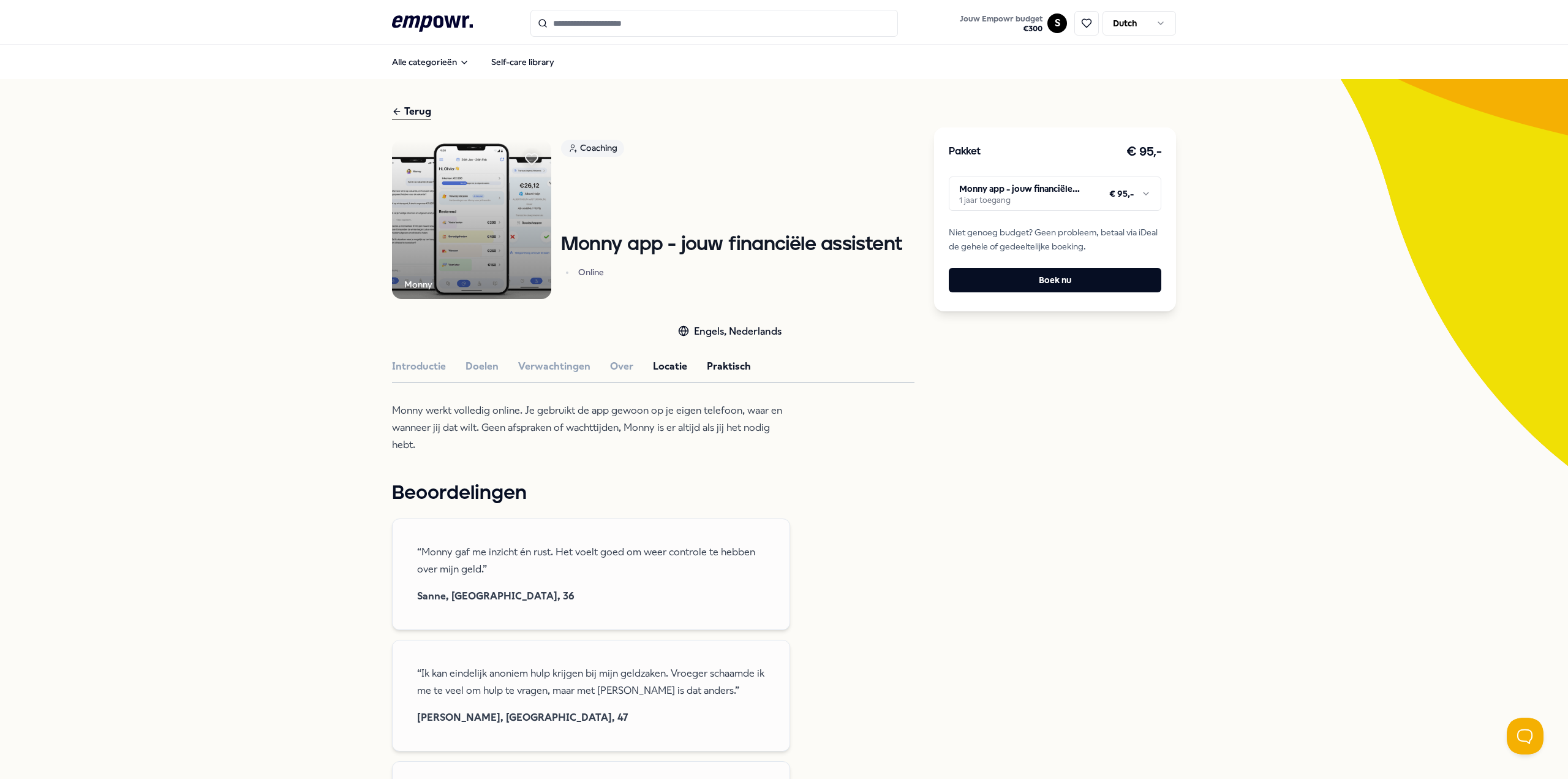
click at [718, 362] on button "Praktisch" at bounding box center [729, 366] width 44 height 16
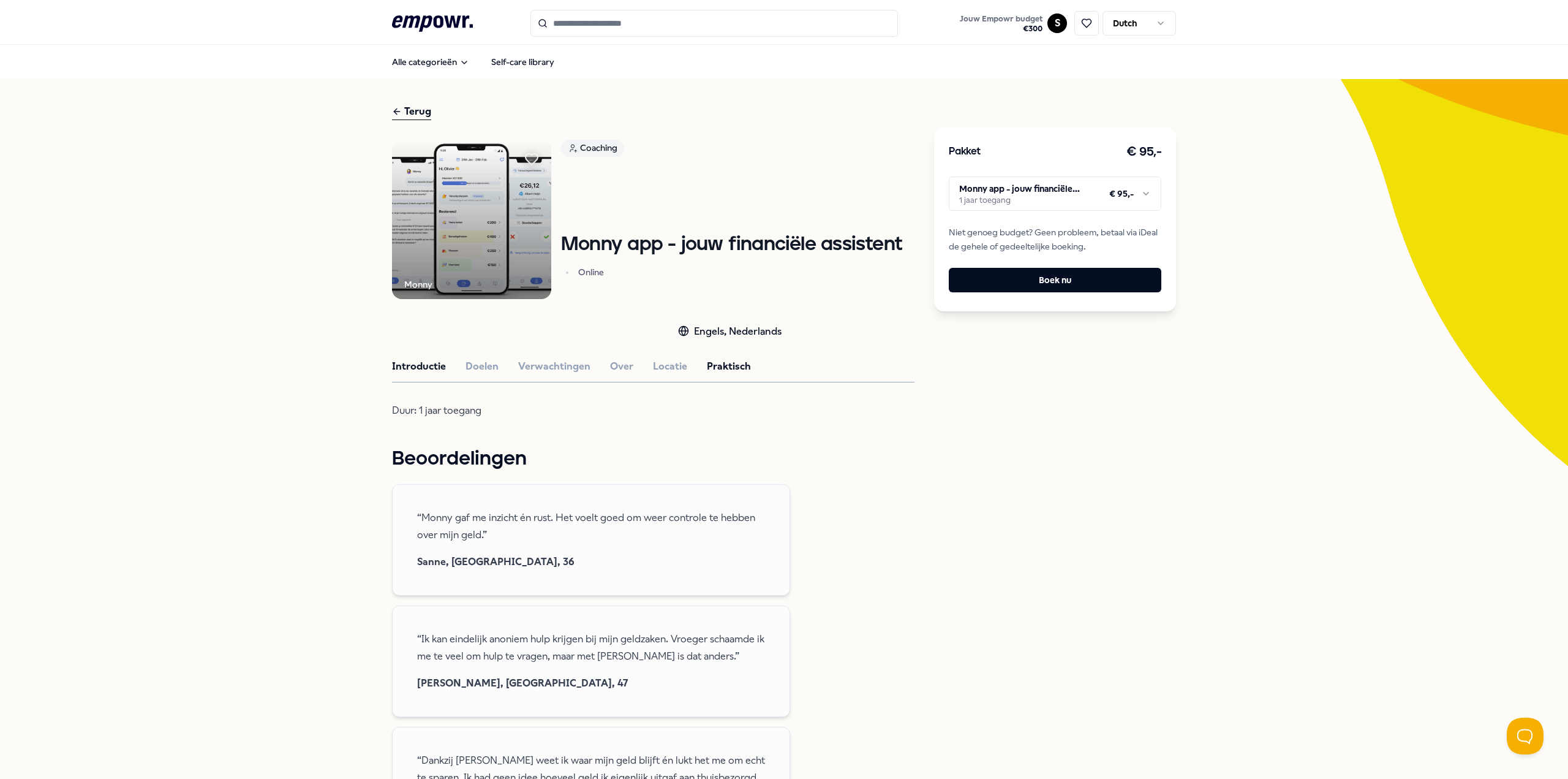
click at [414, 370] on button "Introductie" at bounding box center [419, 366] width 54 height 16
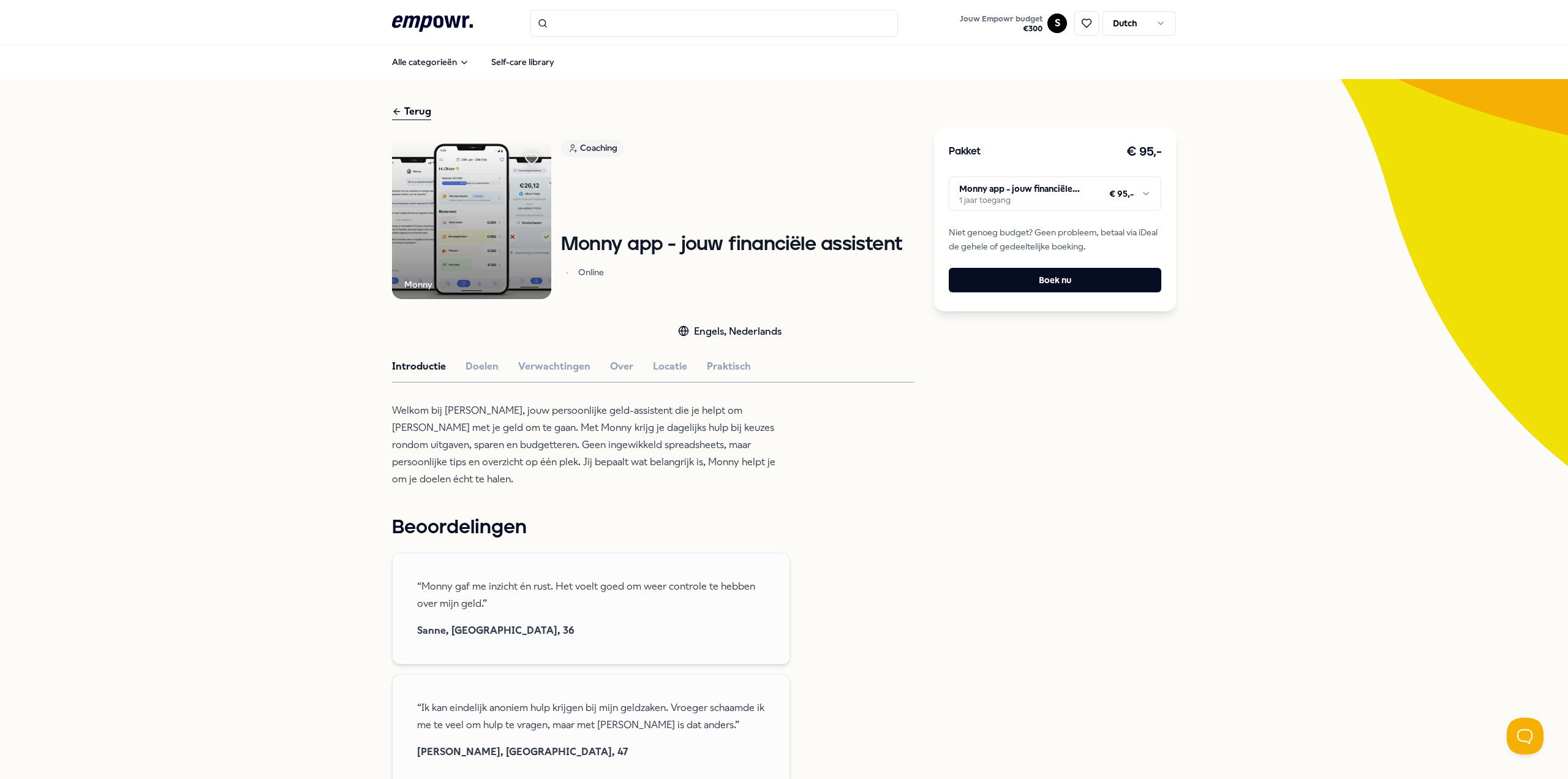
click at [996, 202] on html ".empowr-logo_svg__cls-1{fill:#03032f} Jouw Empowr budget € 300 S Dutch Alle cat…" at bounding box center [784, 389] width 1568 height 779
click at [1087, 373] on html ".empowr-logo_svg__cls-1{fill:#03032f} Jouw Empowr budget € 300 S Dutch Alle cat…" at bounding box center [784, 389] width 1568 height 779
click at [460, 258] on img at bounding box center [471, 219] width 159 height 159
click at [398, 108] on div "Terug" at bounding box center [411, 112] width 39 height 17
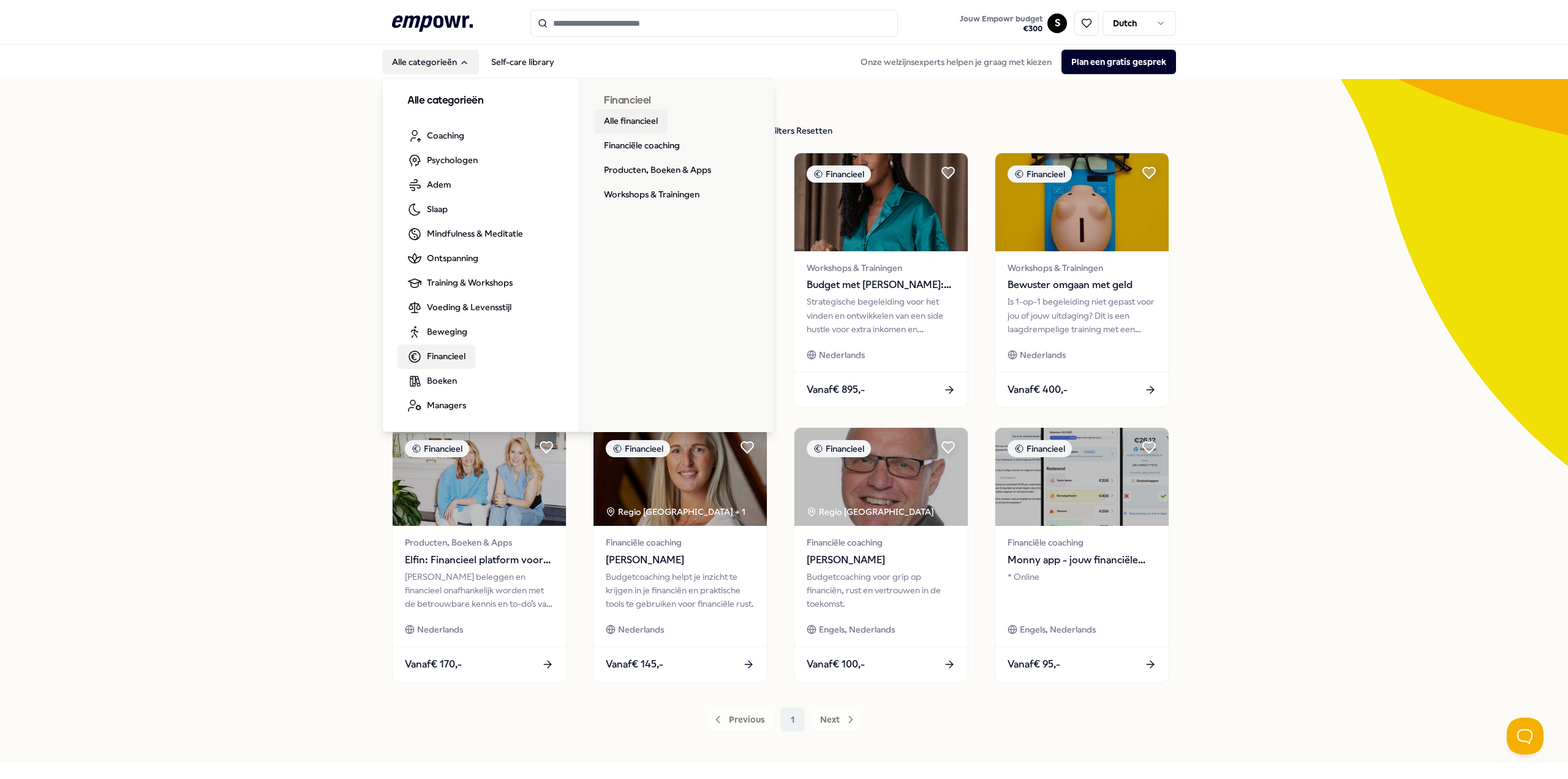
click at [643, 120] on link "Alle financieel" at bounding box center [631, 121] width 74 height 25
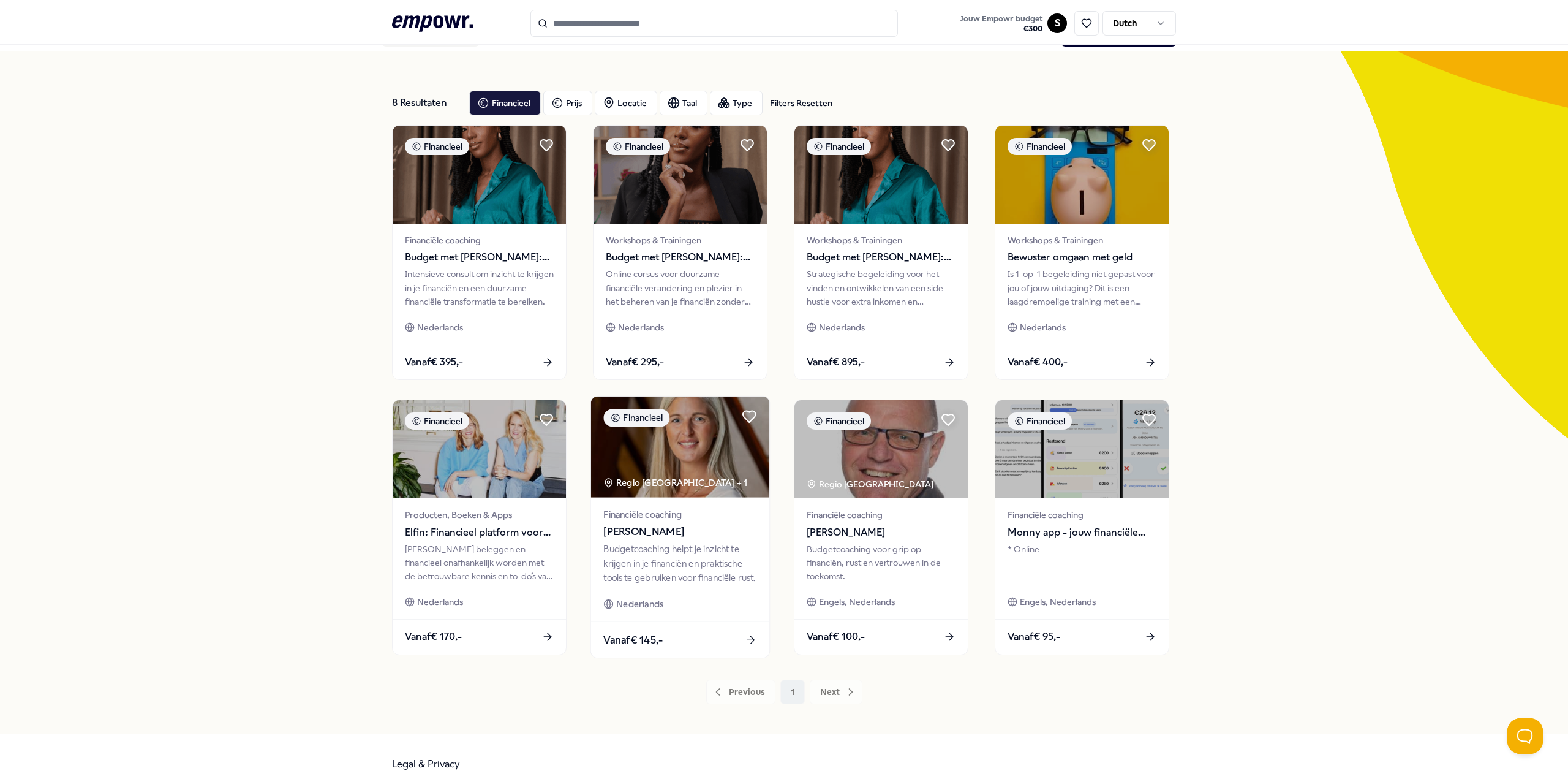
scroll to position [43, 0]
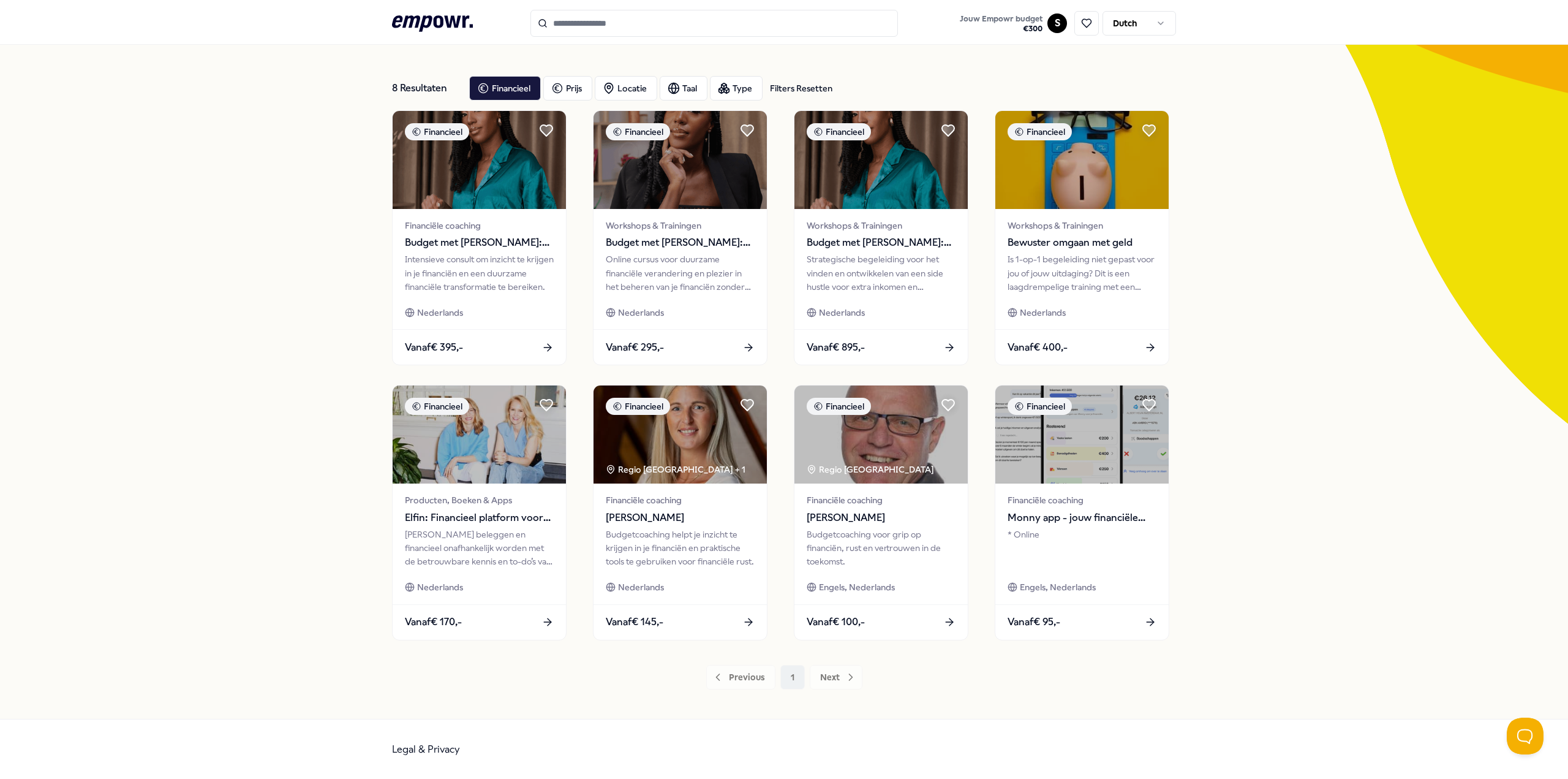
click at [444, 30] on icon ".empowr-logo_svg__cls-1{fill:#03032f}" at bounding box center [432, 23] width 81 height 22
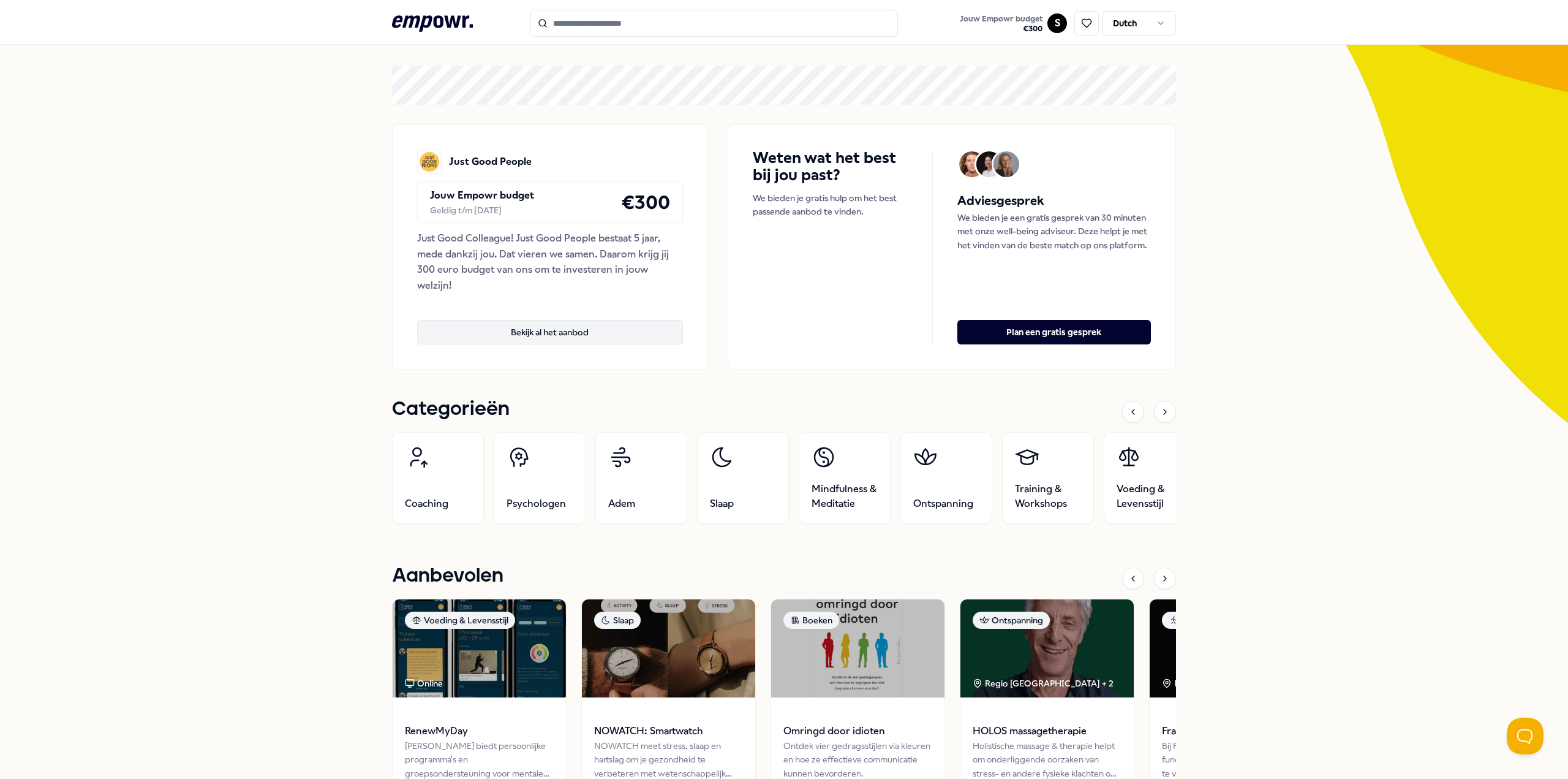
scroll to position [43, 0]
click at [530, 337] on button "Bekijk al het aanbod" at bounding box center [550, 333] width 266 height 25
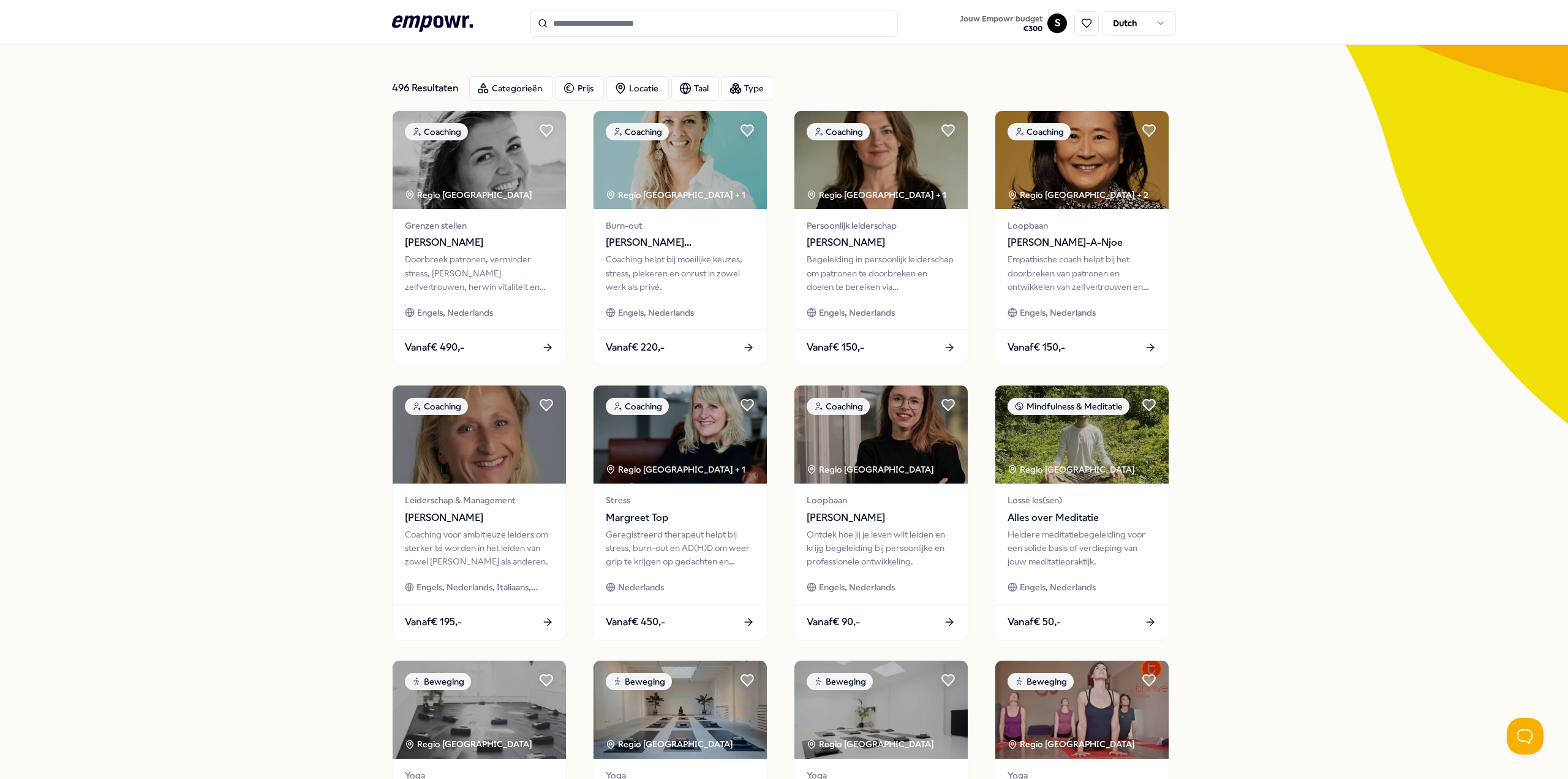
click at [1115, 22] on html ".empowr-logo_svg__cls-1{fill:#03032f} Jouw Empowr budget € 300 S Dutch Alle cat…" at bounding box center [784, 389] width 1568 height 779
click at [1115, 29] on html ".empowr-logo_svg__cls-1{fill:#03032f} Jouw Empowr budget € 300 S English Alle c…" at bounding box center [784, 389] width 1568 height 779
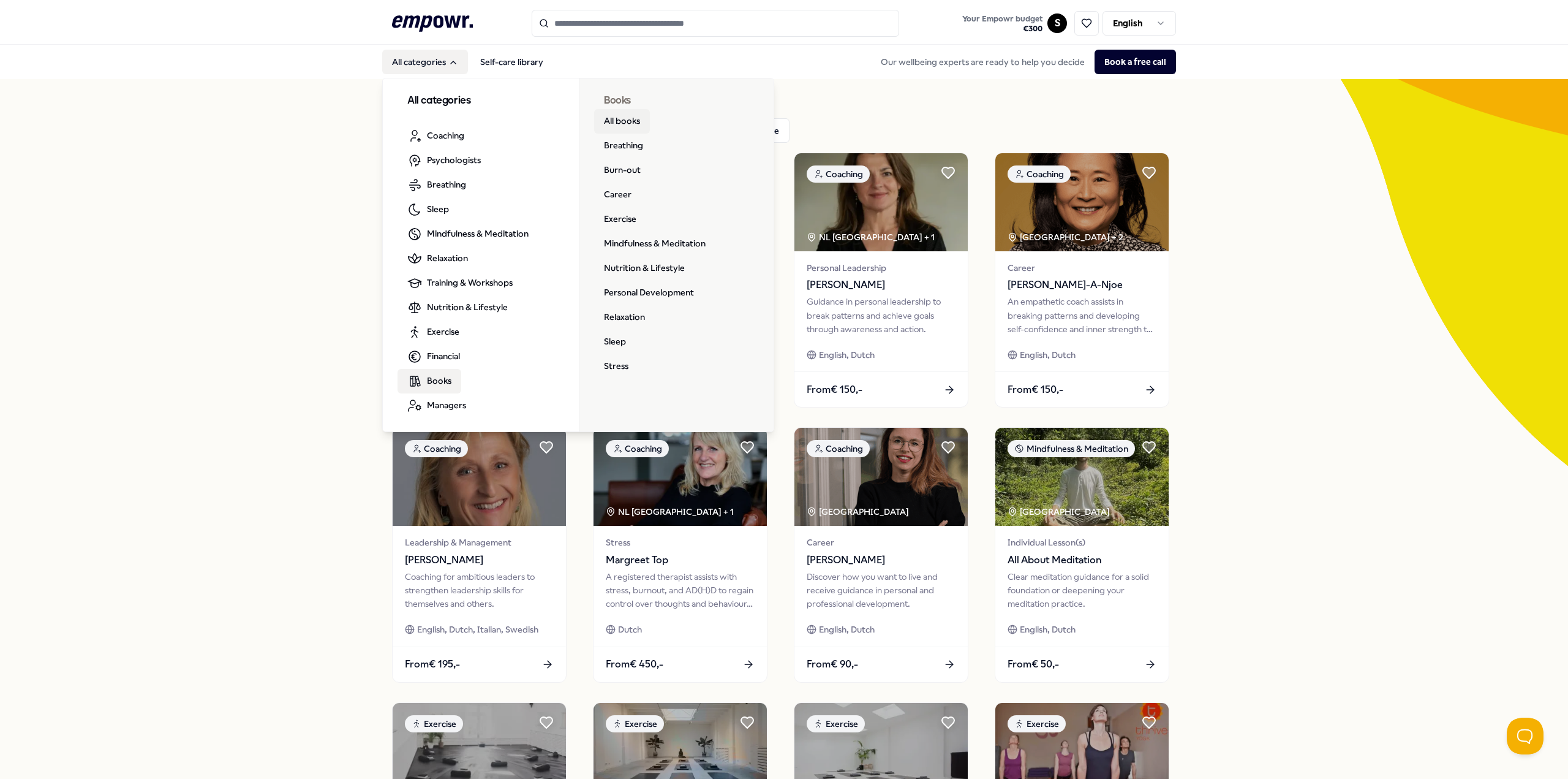
click at [601, 119] on link "All books" at bounding box center [622, 121] width 55 height 25
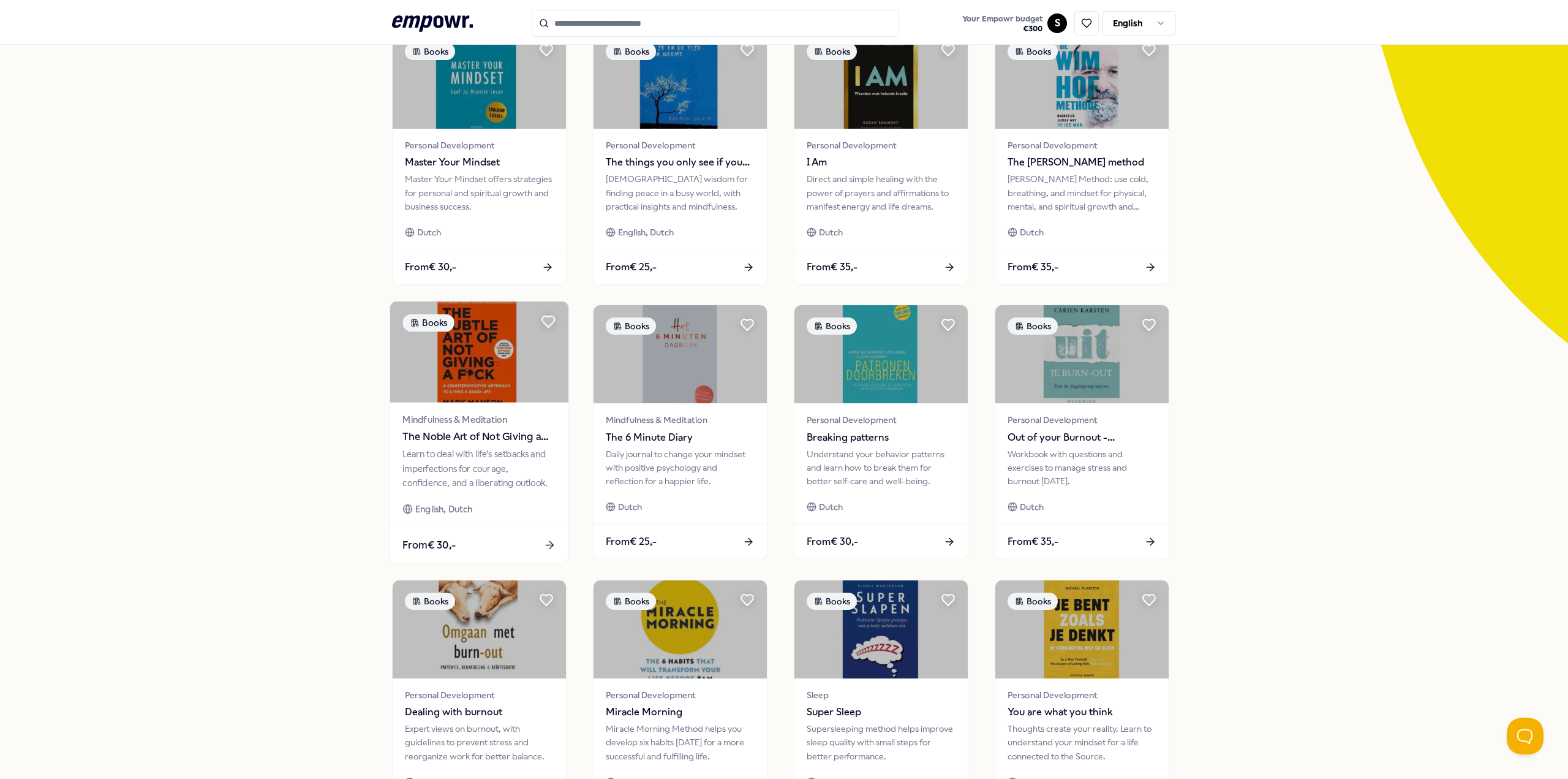
scroll to position [306, 0]
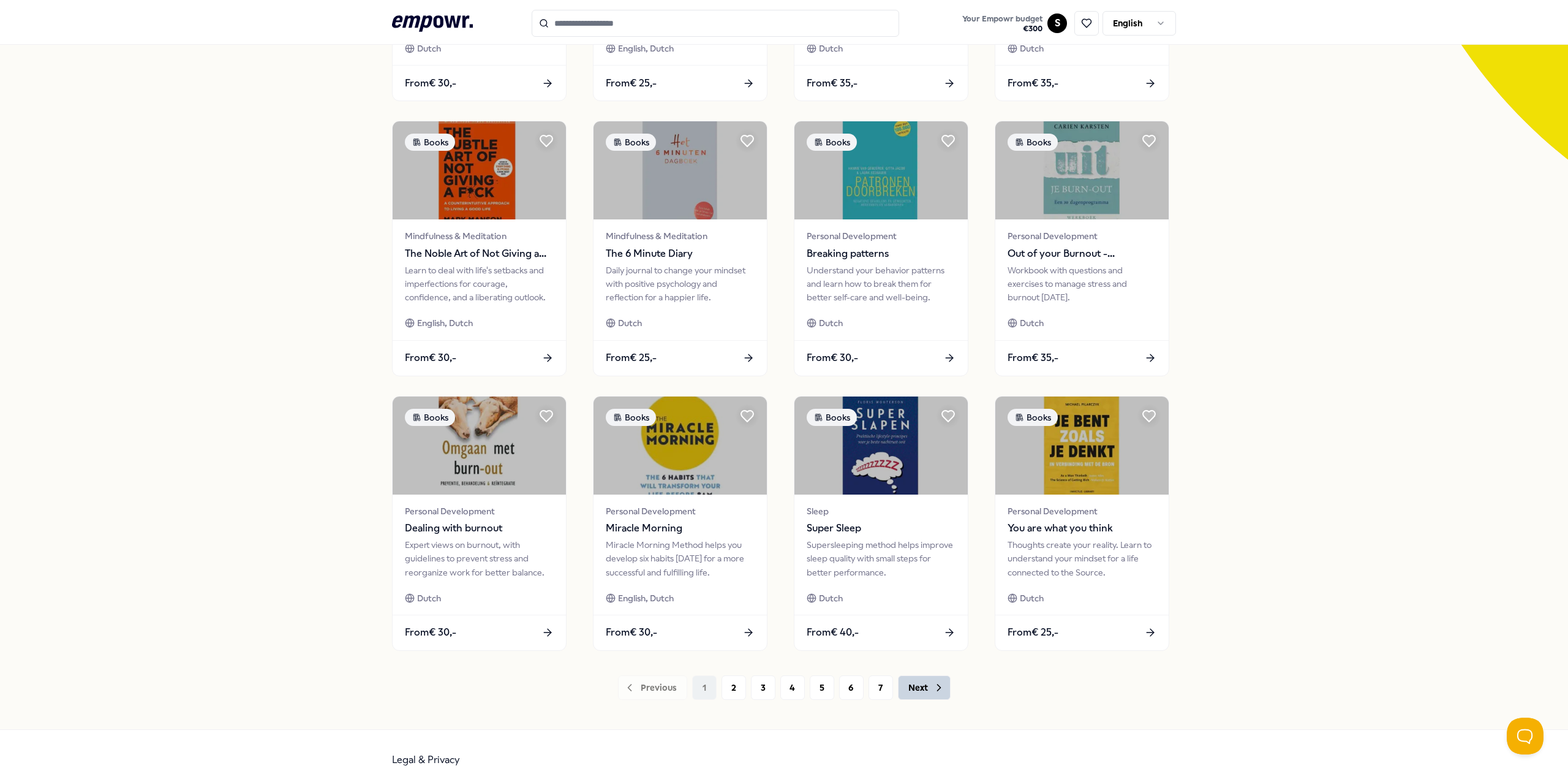
click at [942, 693] on button "Next" at bounding box center [924, 687] width 53 height 25
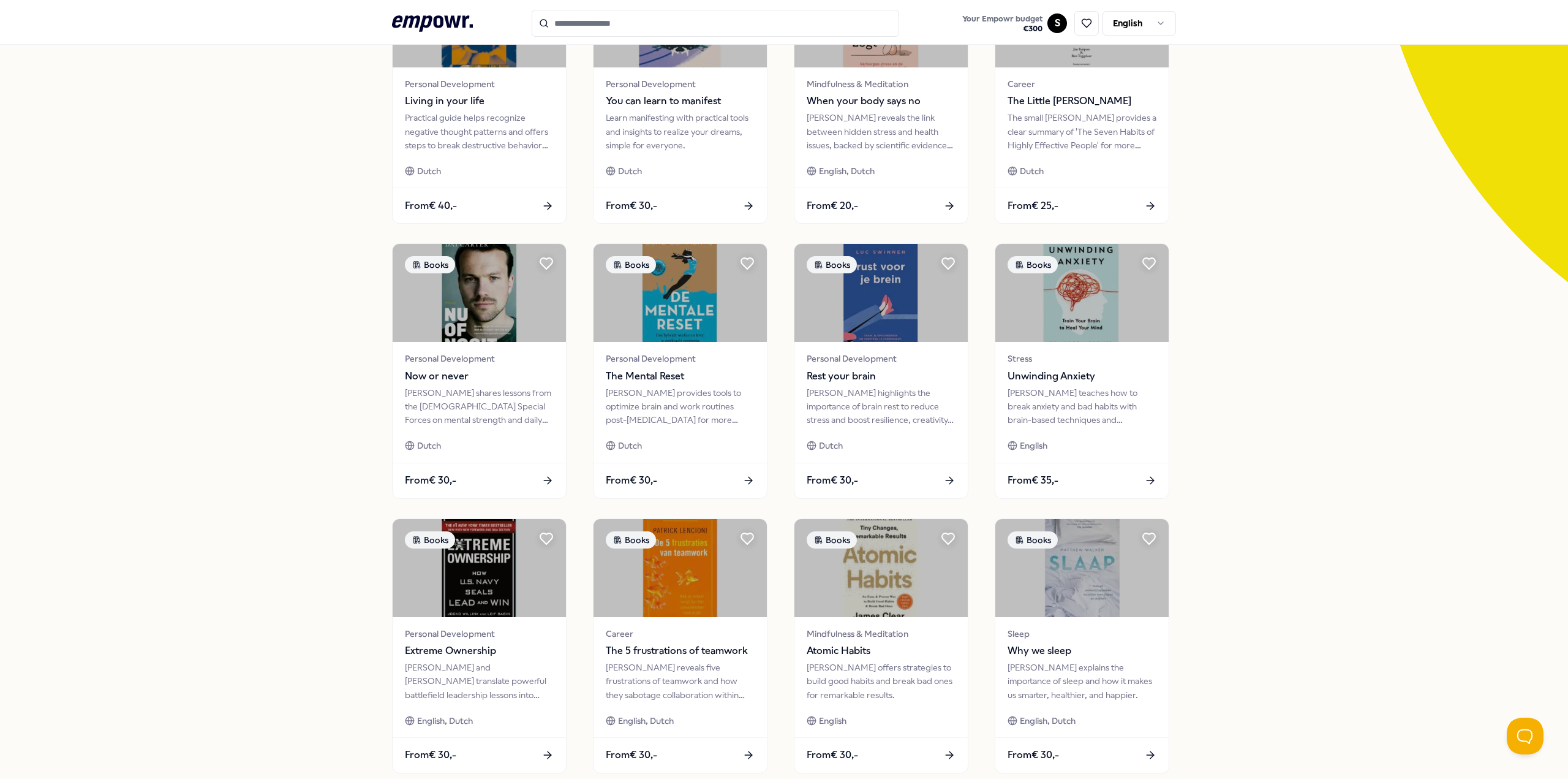
scroll to position [245, 0]
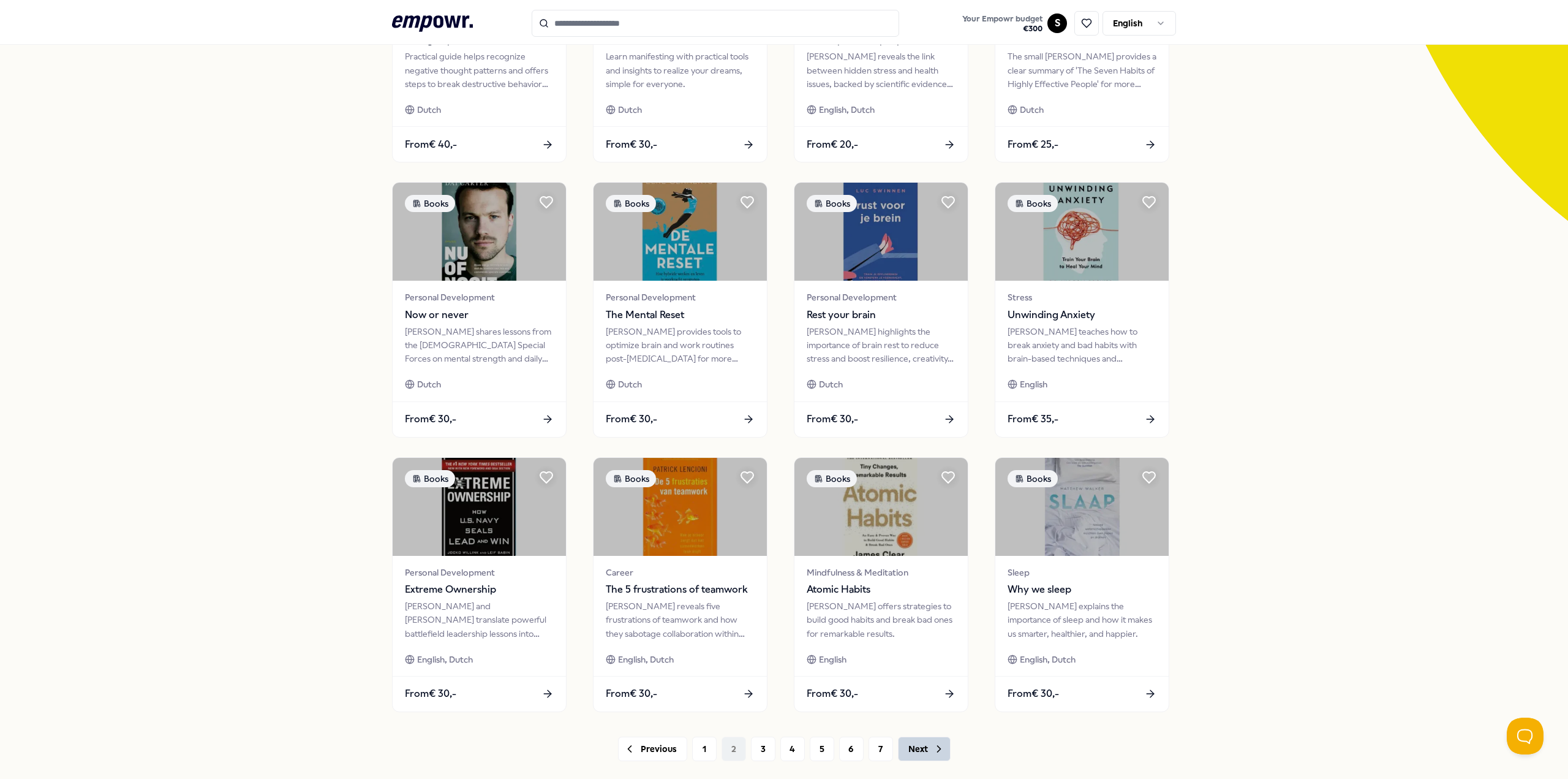
click at [933, 754] on icon at bounding box center [939, 748] width 12 height 12
